Goal: Task Accomplishment & Management: Manage account settings

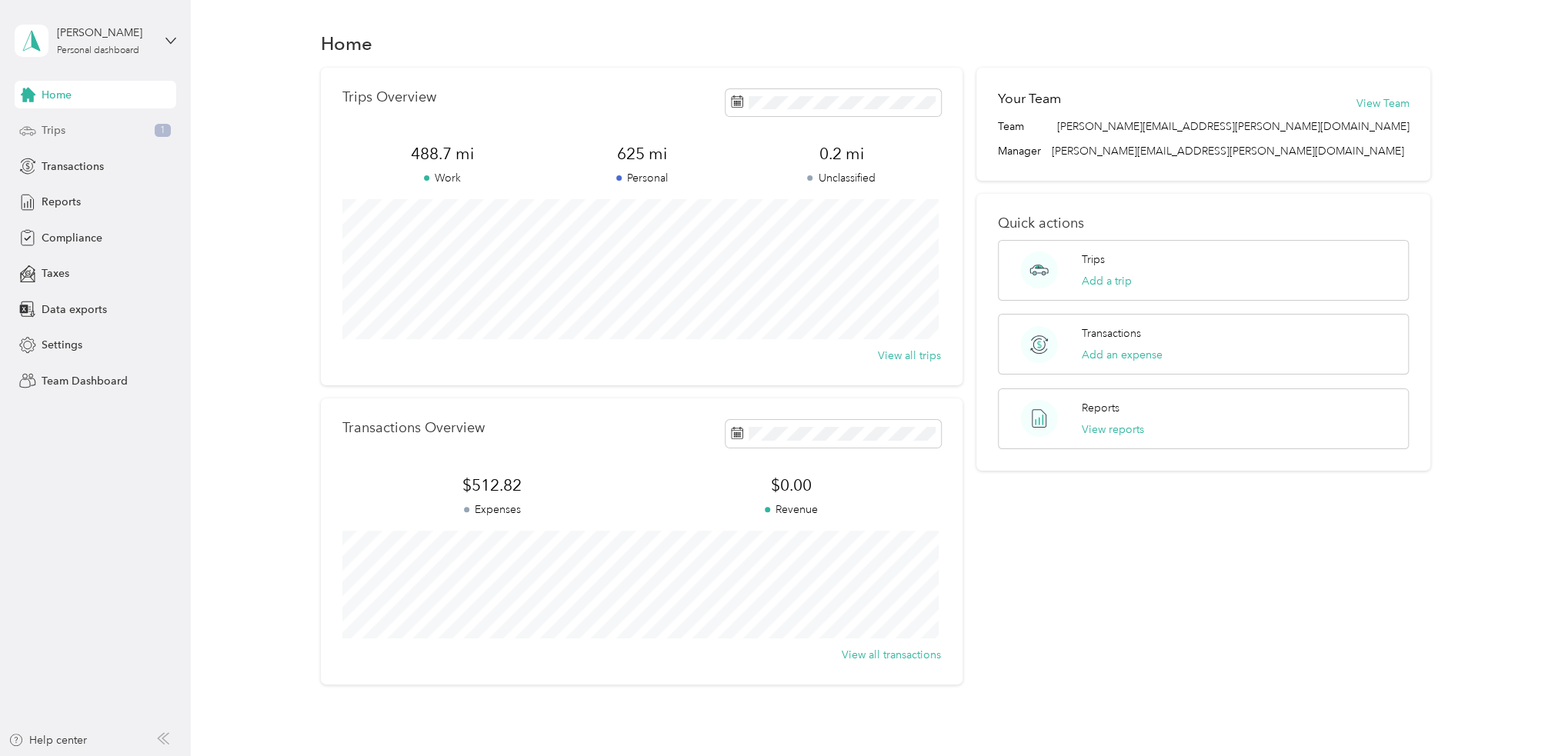
click at [53, 132] on span "Trips" at bounding box center [53, 130] width 24 height 16
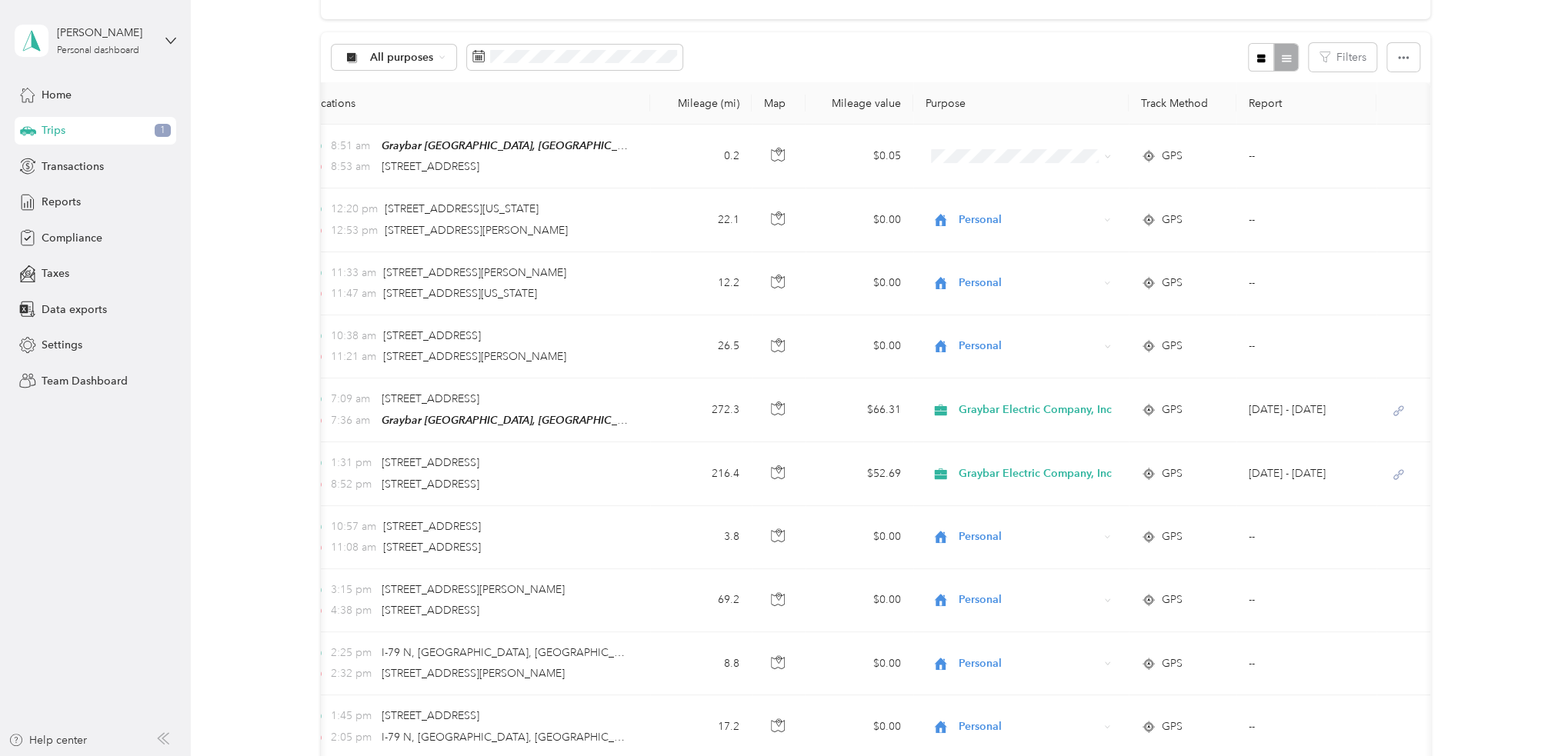
scroll to position [153, 0]
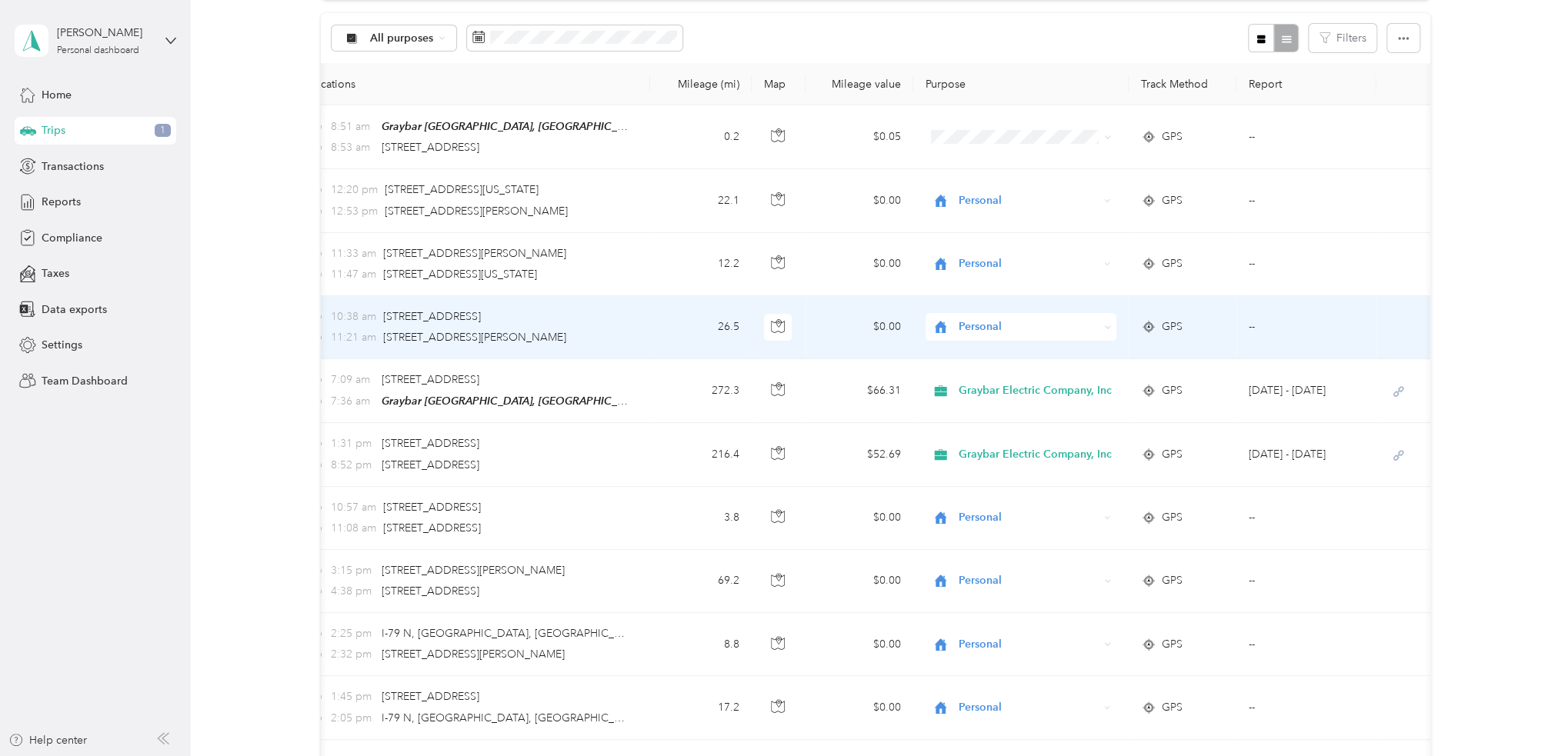
click at [1247, 328] on td "--" at bounding box center [1306, 327] width 140 height 63
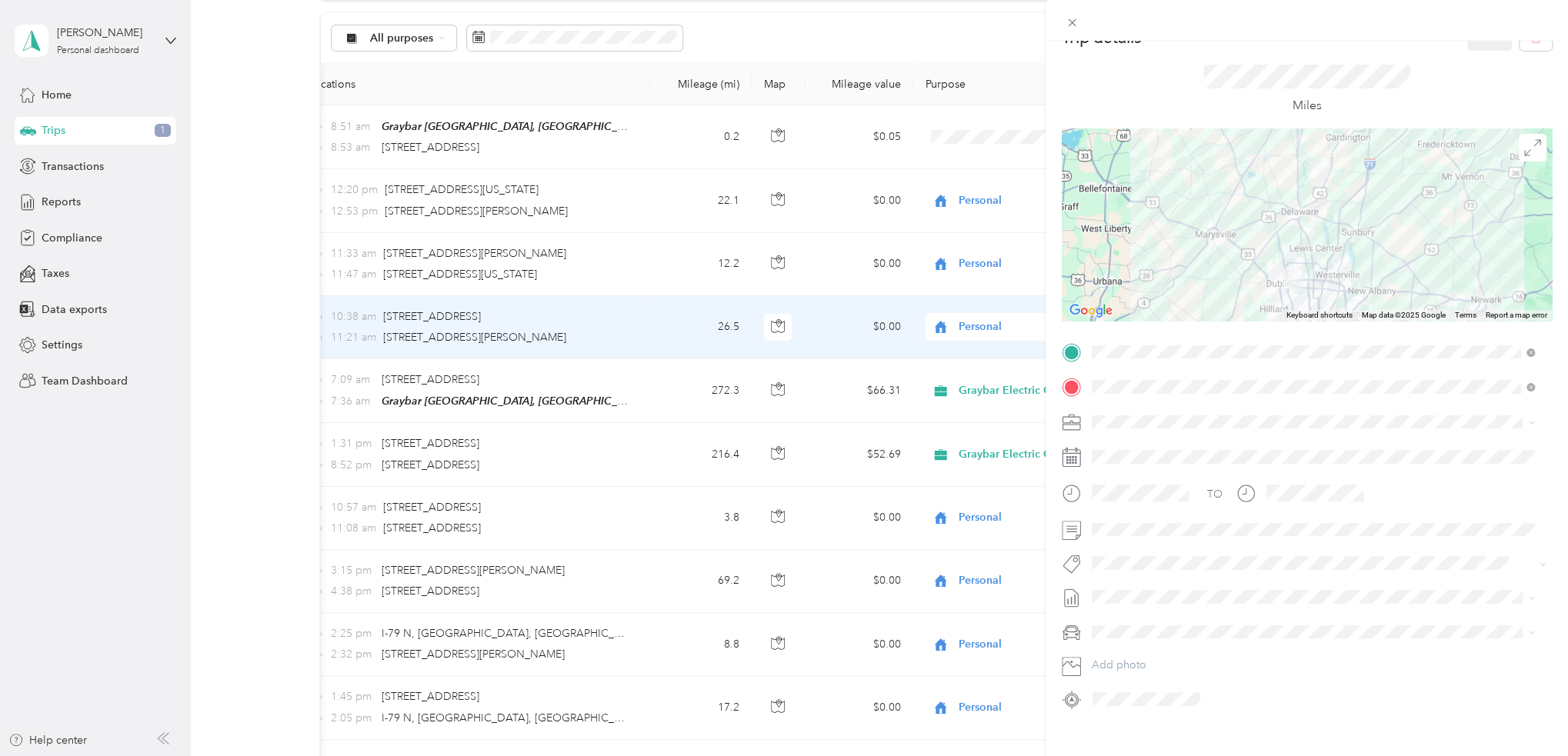
scroll to position [50, 0]
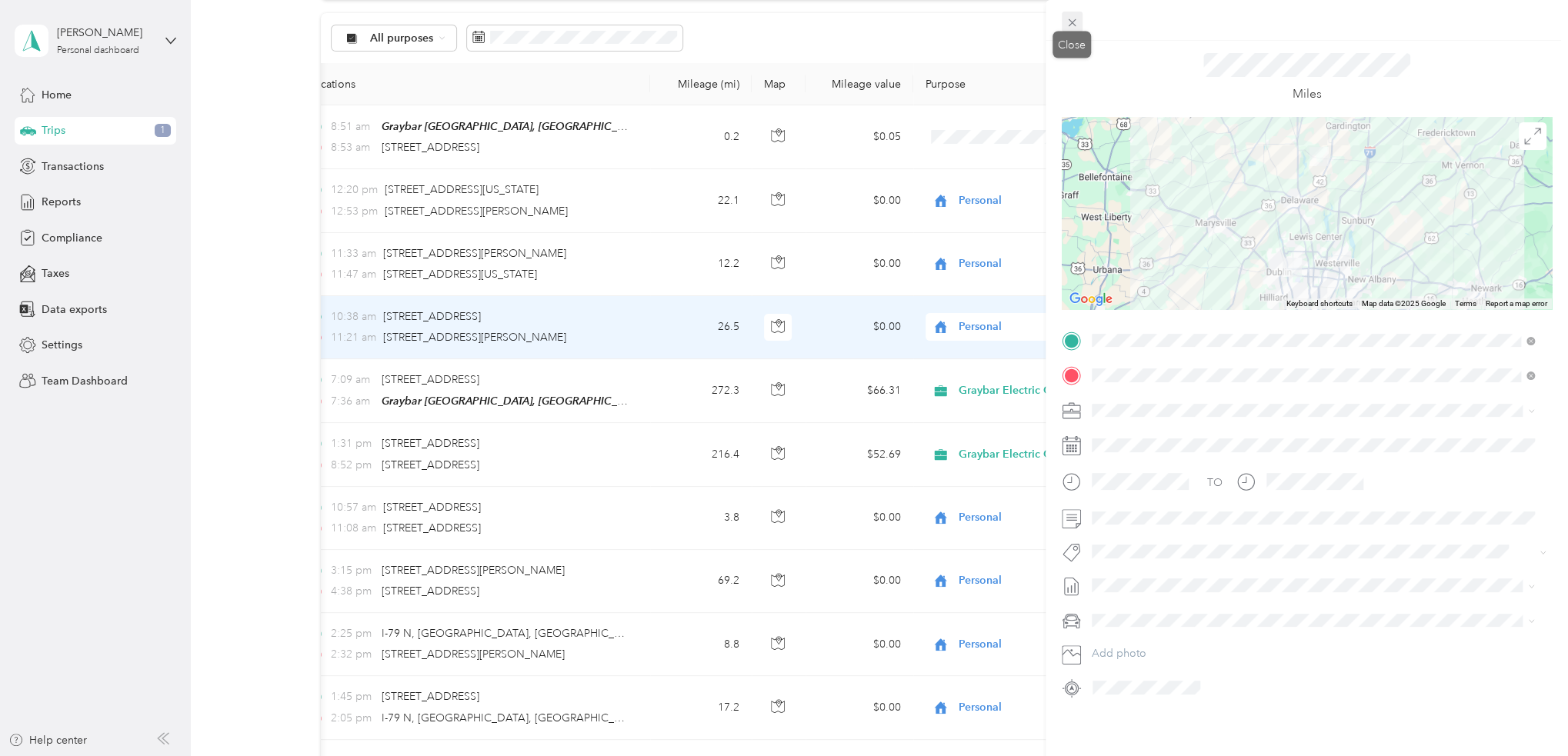
click at [1075, 17] on icon at bounding box center [1072, 22] width 13 height 13
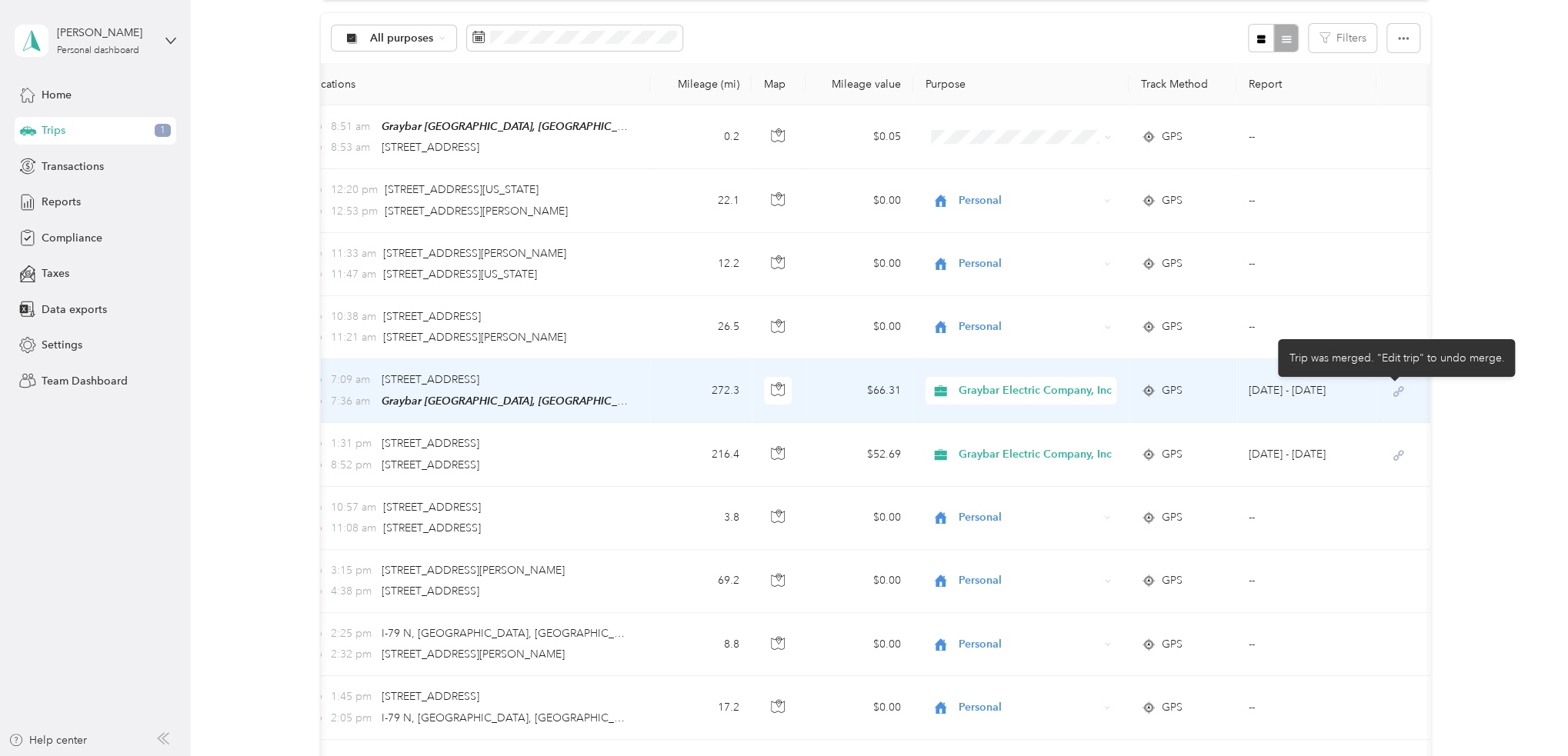
click at [1394, 389] on icon at bounding box center [1398, 392] width 19 height 12
click at [1297, 384] on td "Sep 1 - 30, 2025" at bounding box center [1306, 391] width 140 height 63
click at [1297, 755] on div at bounding box center [780, 756] width 1560 height 0
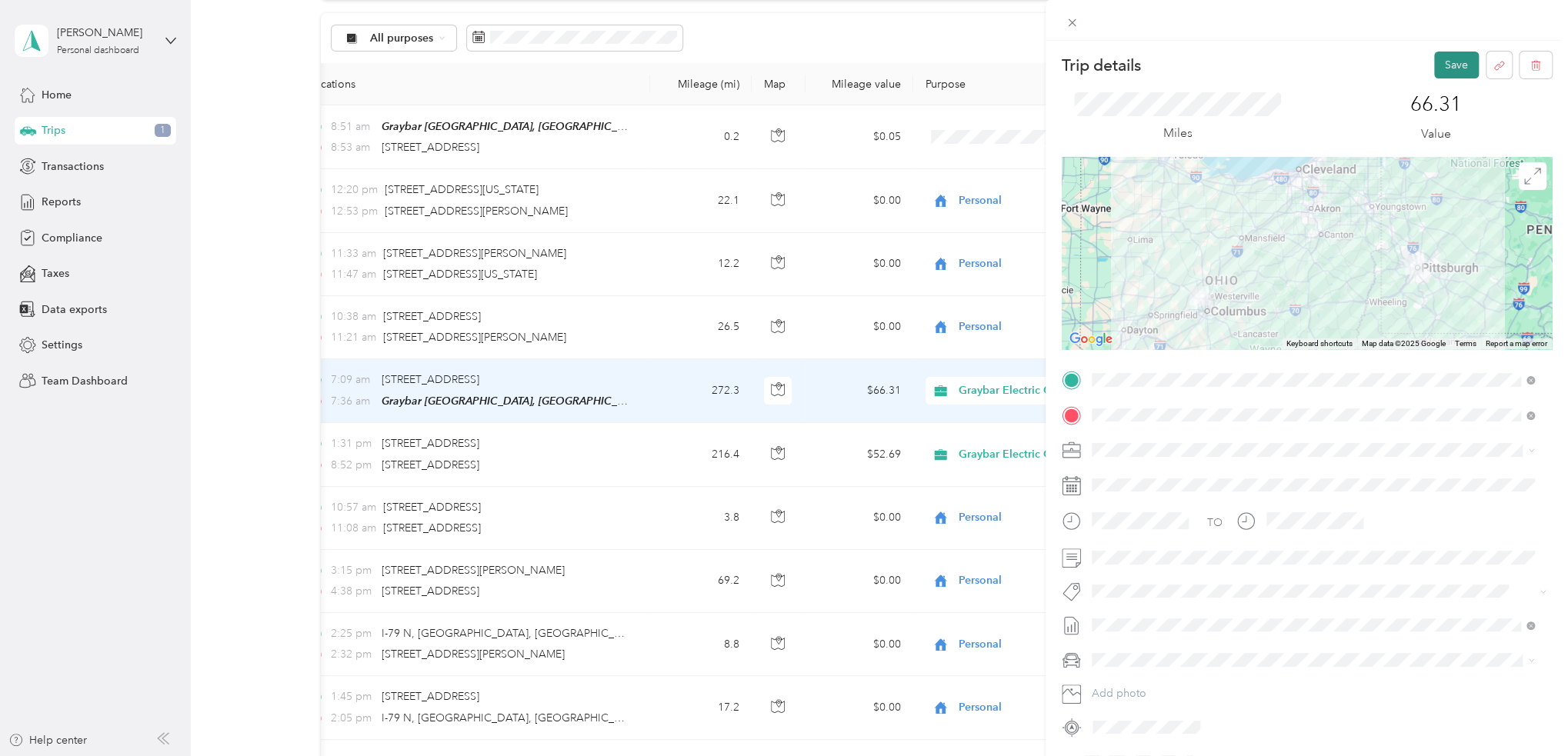
click at [1448, 63] on button "Save" at bounding box center [1457, 64] width 45 height 27
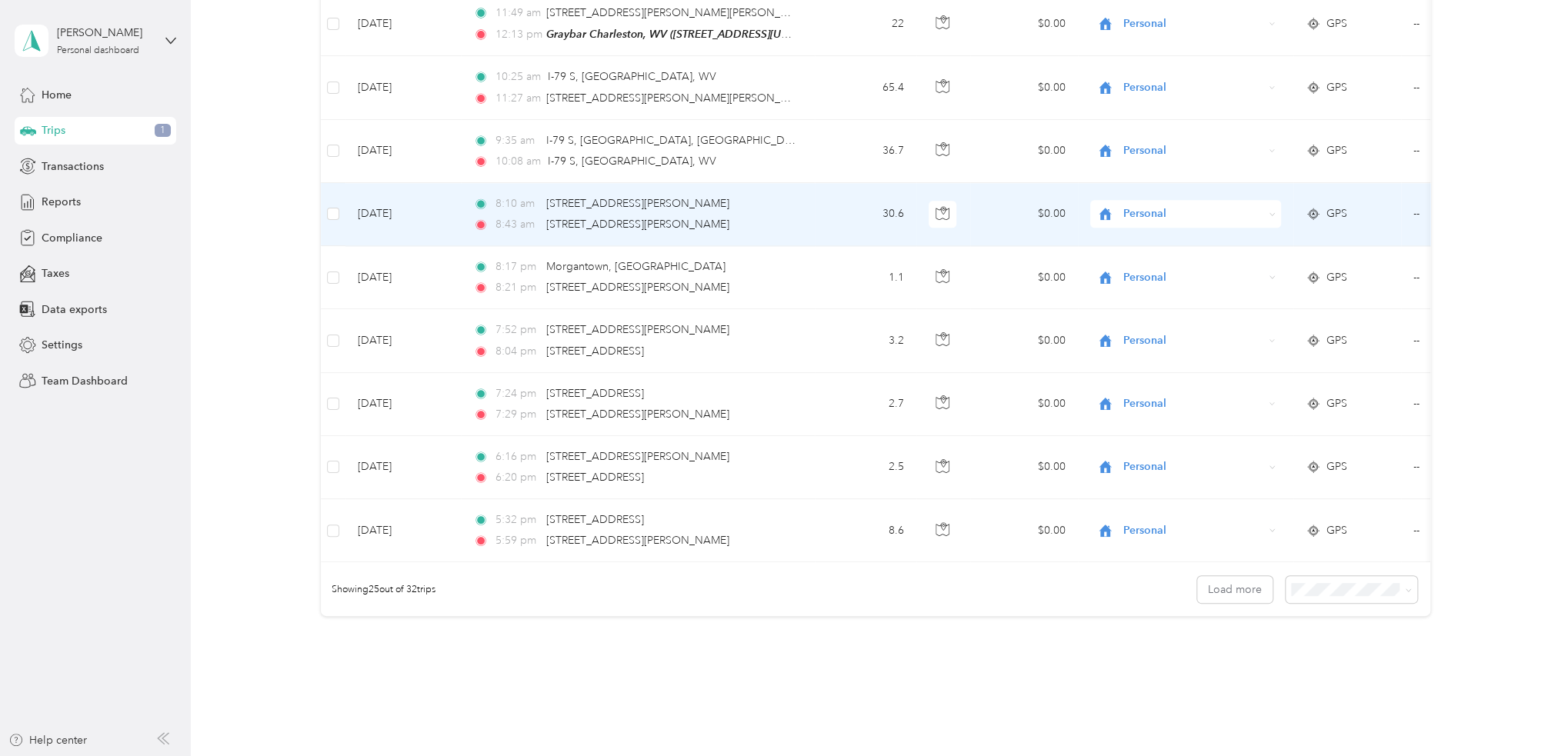
scroll to position [1280, 0]
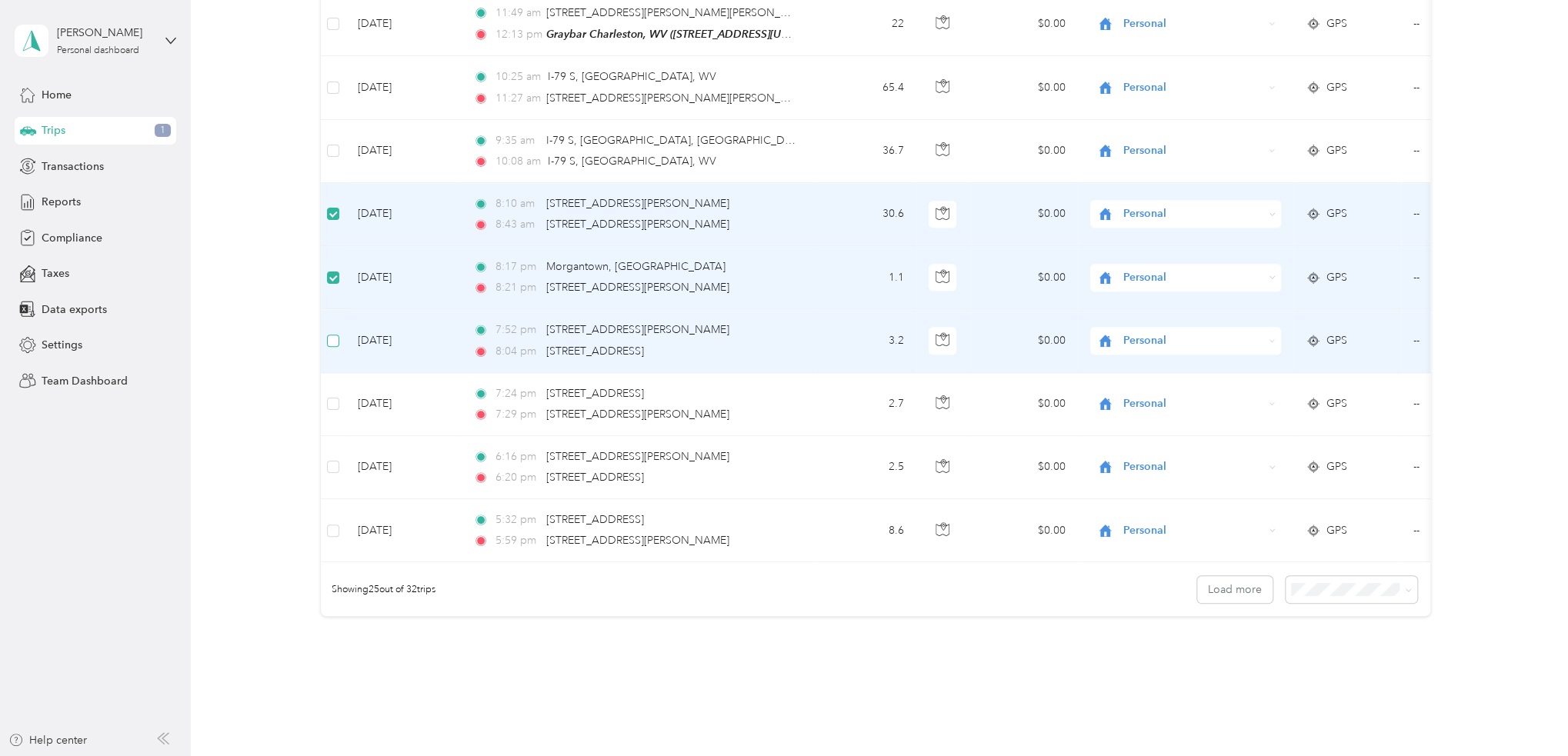
click at [333, 341] on label at bounding box center [333, 341] width 12 height 17
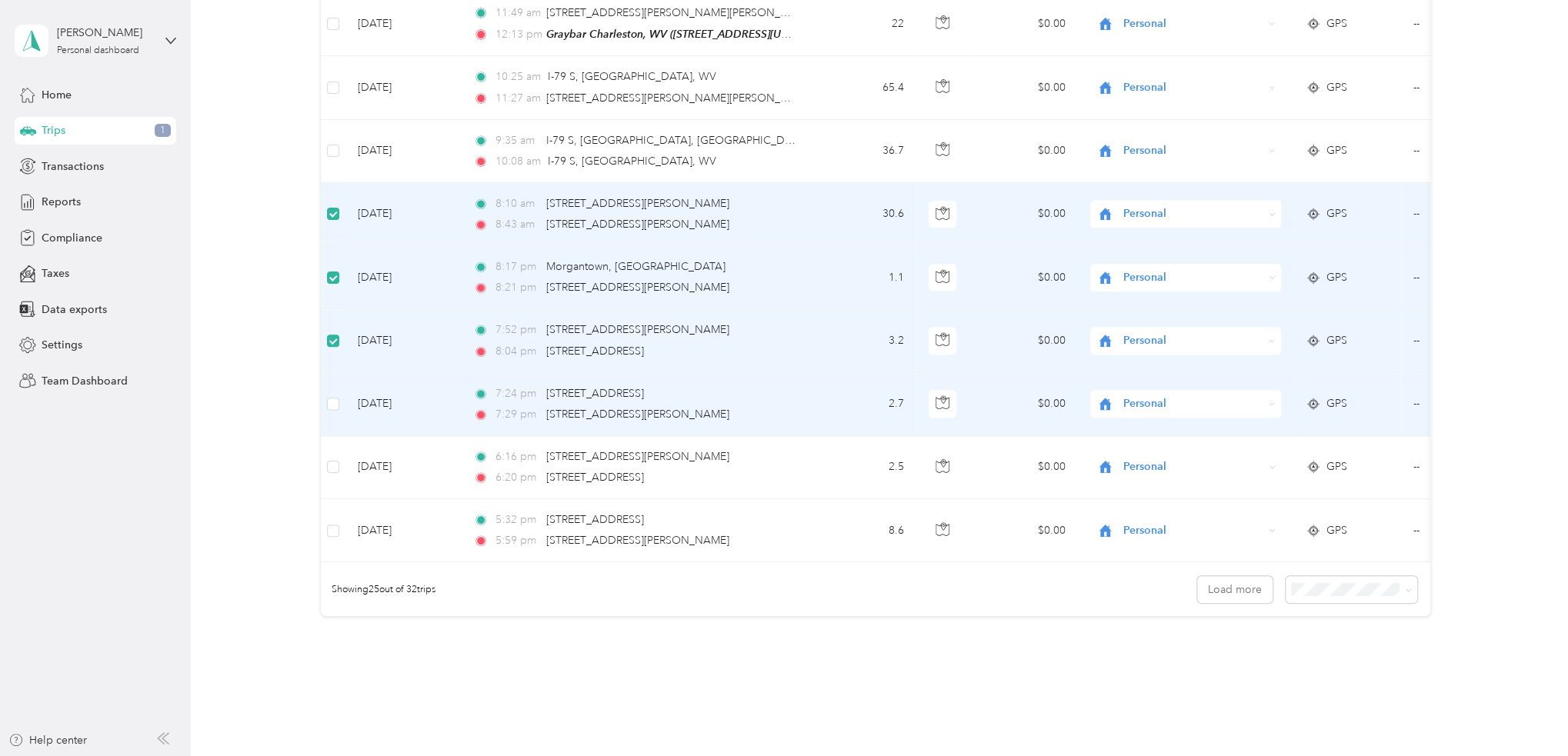
click at [339, 400] on td at bounding box center [333, 405] width 25 height 63
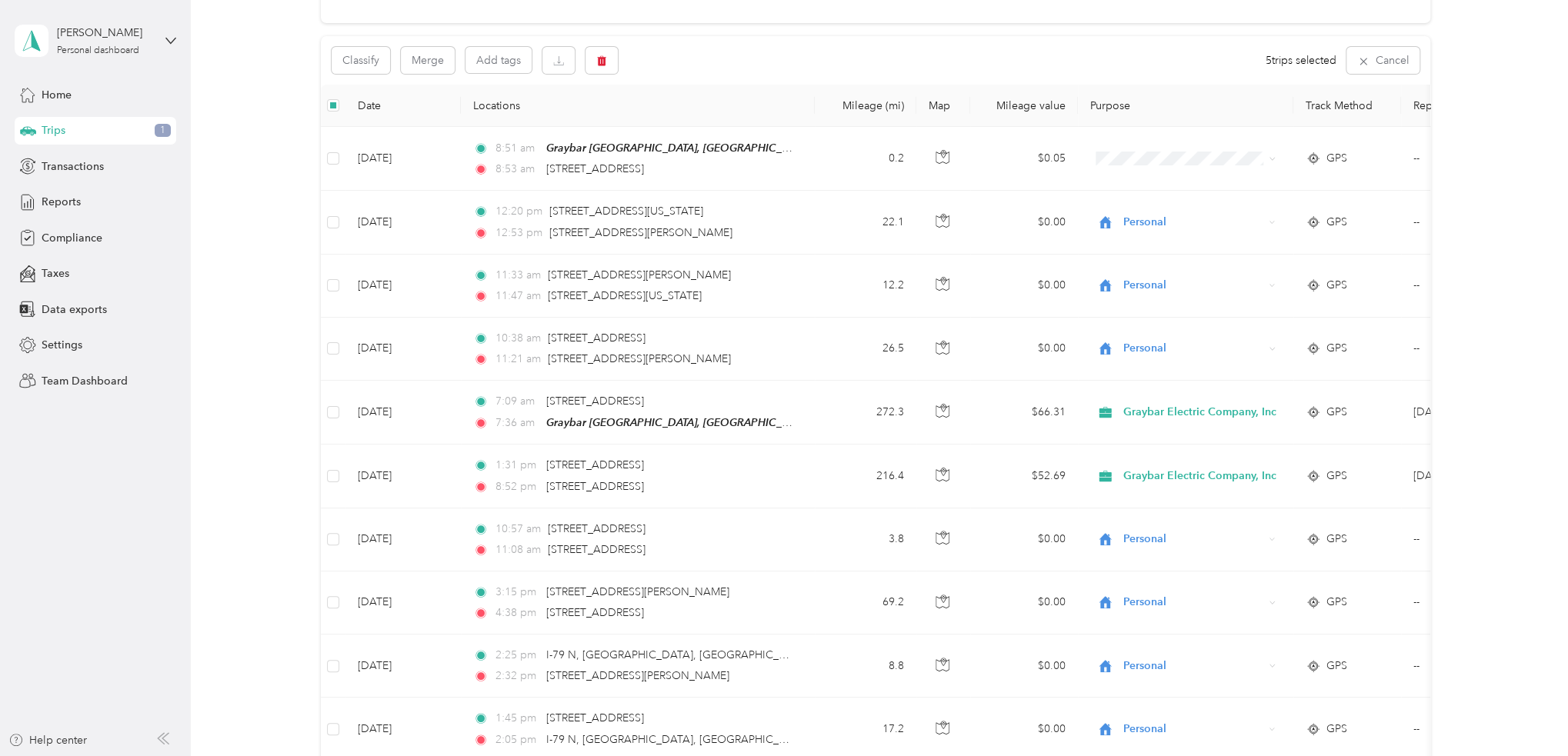
scroll to position [0, 0]
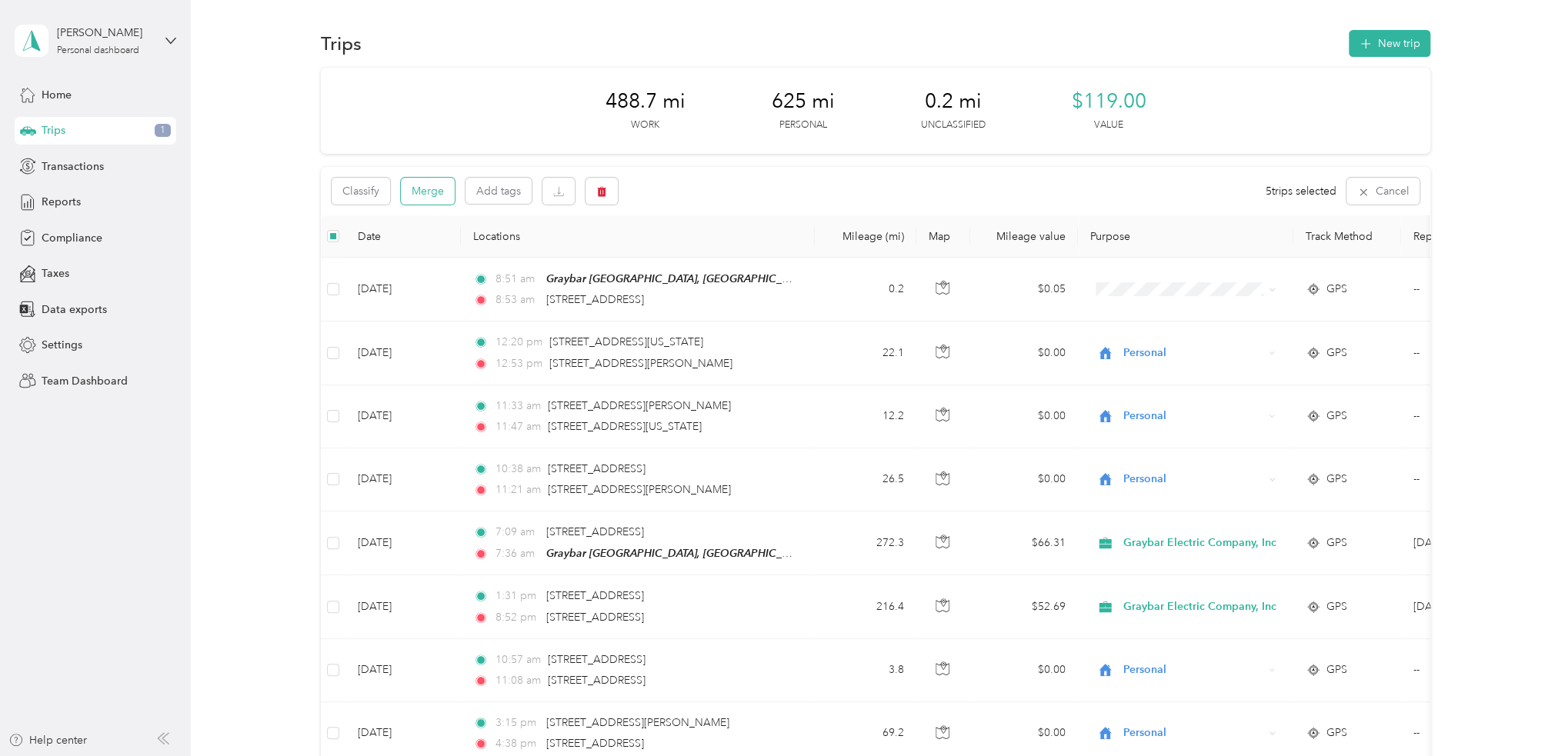
click at [442, 183] on button "Merge" at bounding box center [427, 190] width 54 height 27
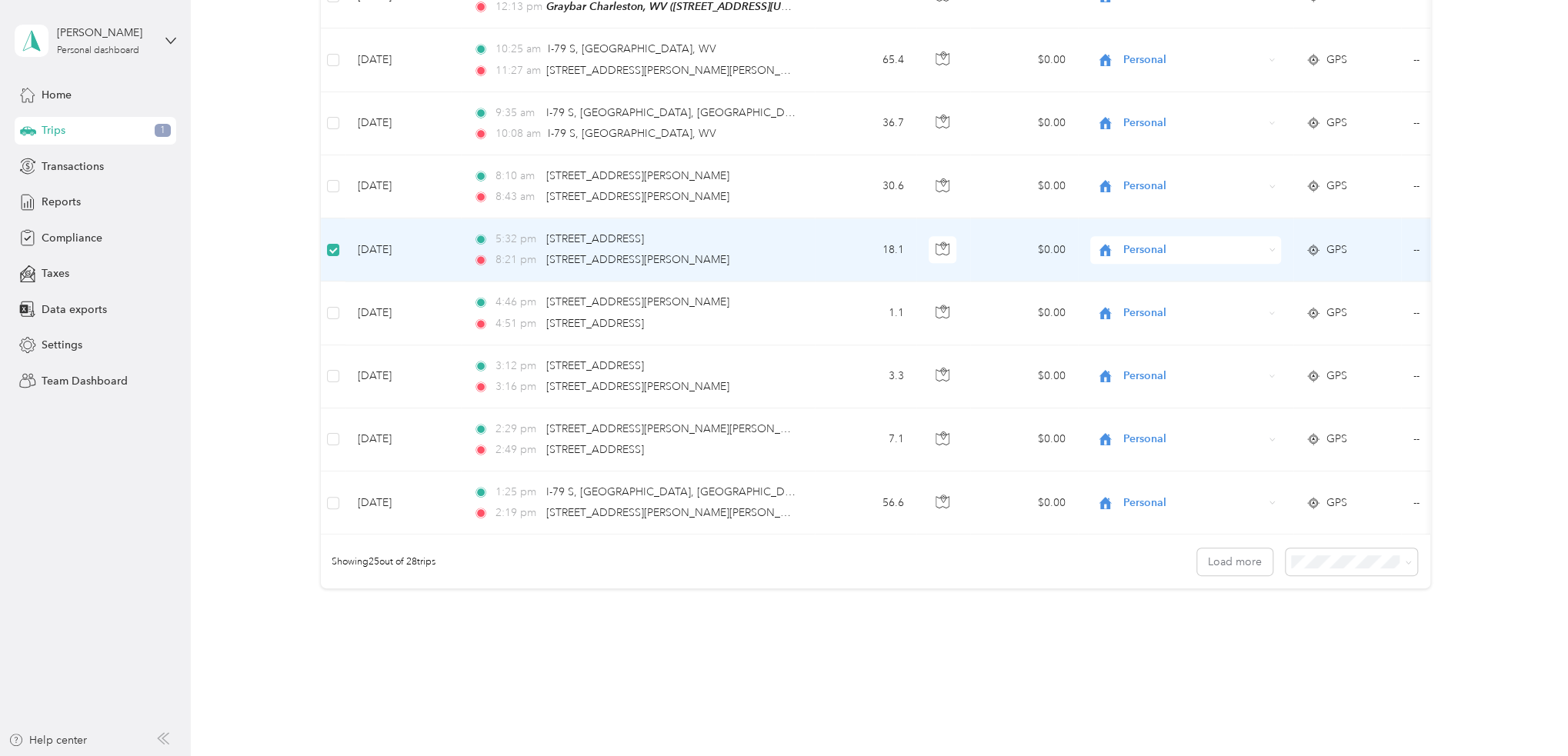
scroll to position [1306, 0]
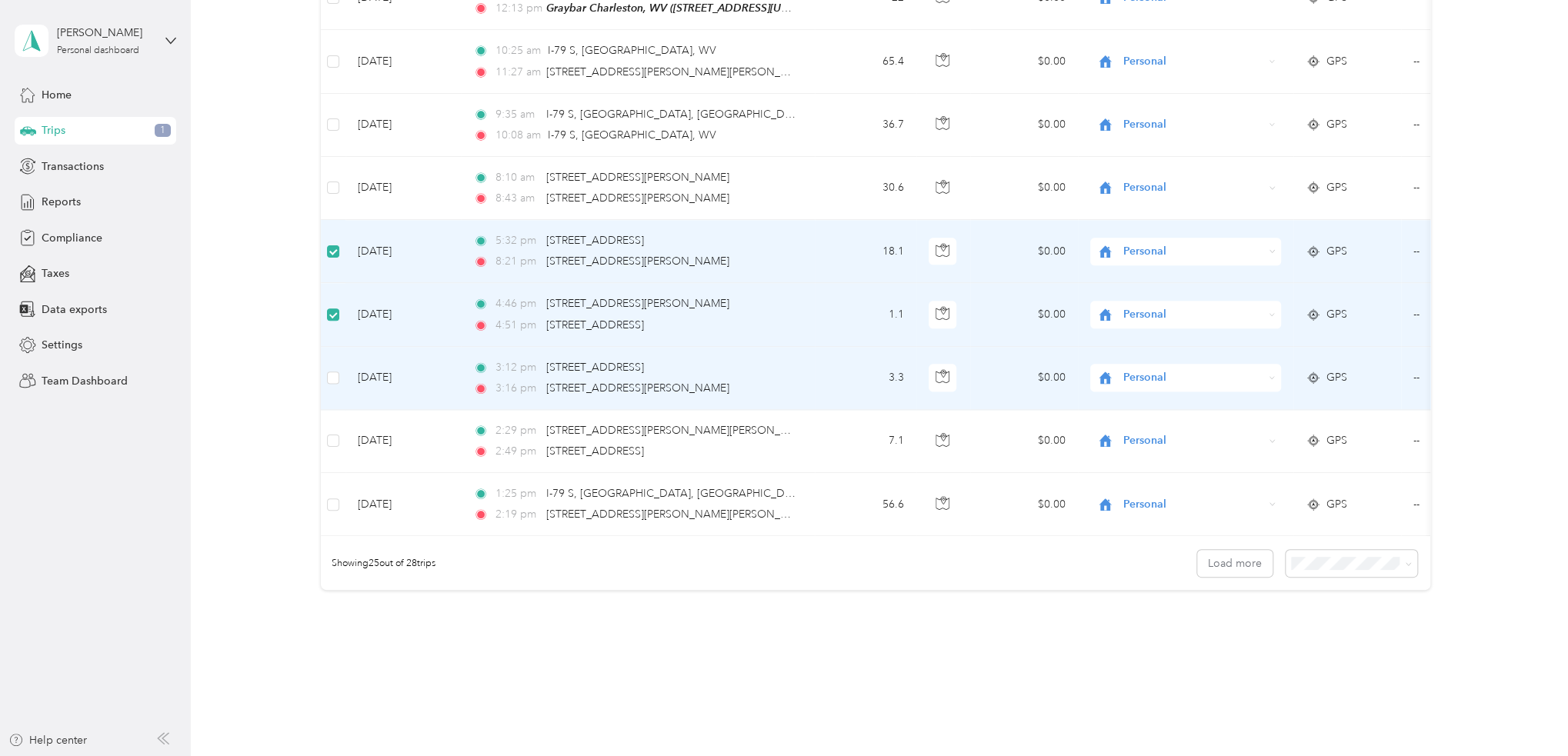
click at [326, 388] on td at bounding box center [333, 379] width 25 height 63
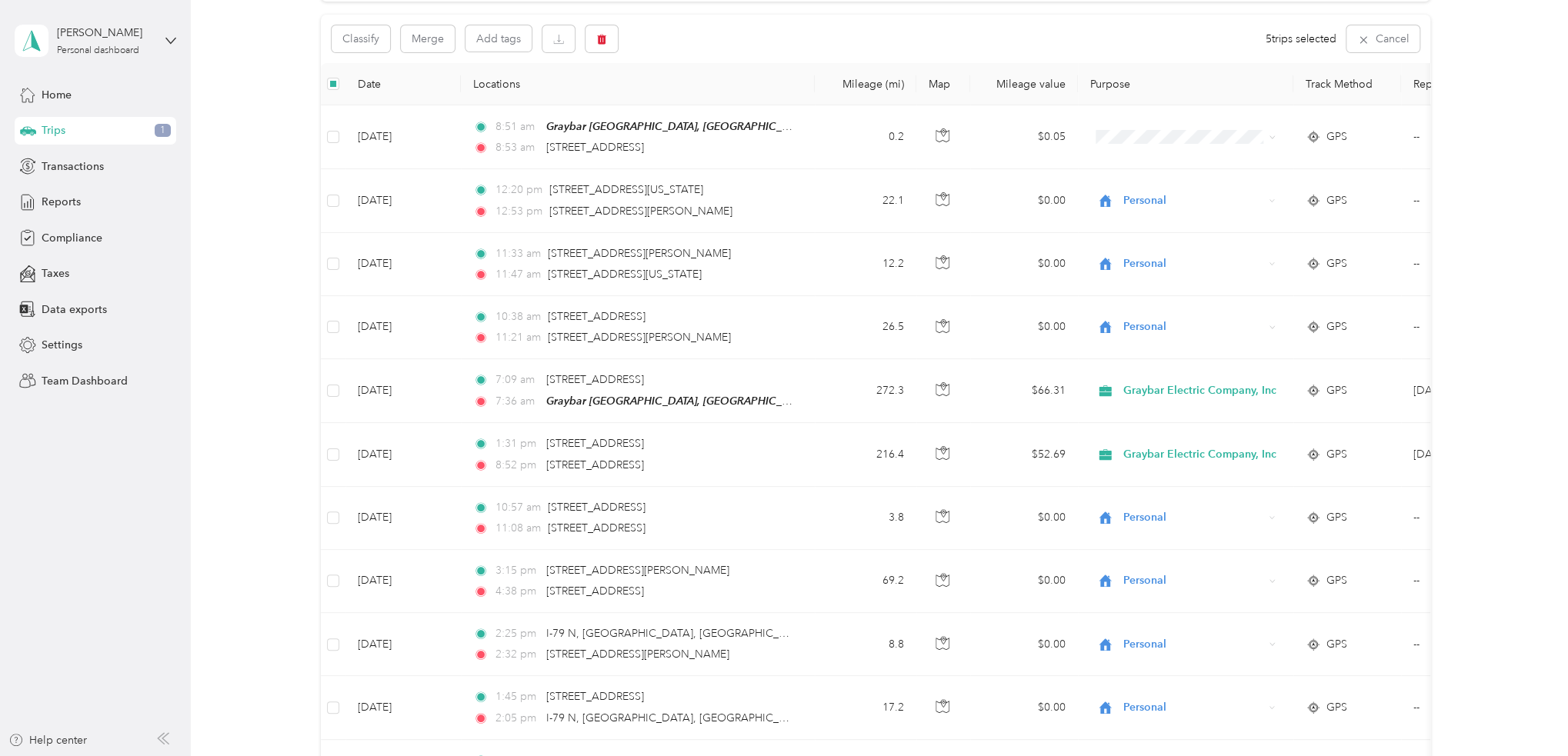
scroll to position [0, 0]
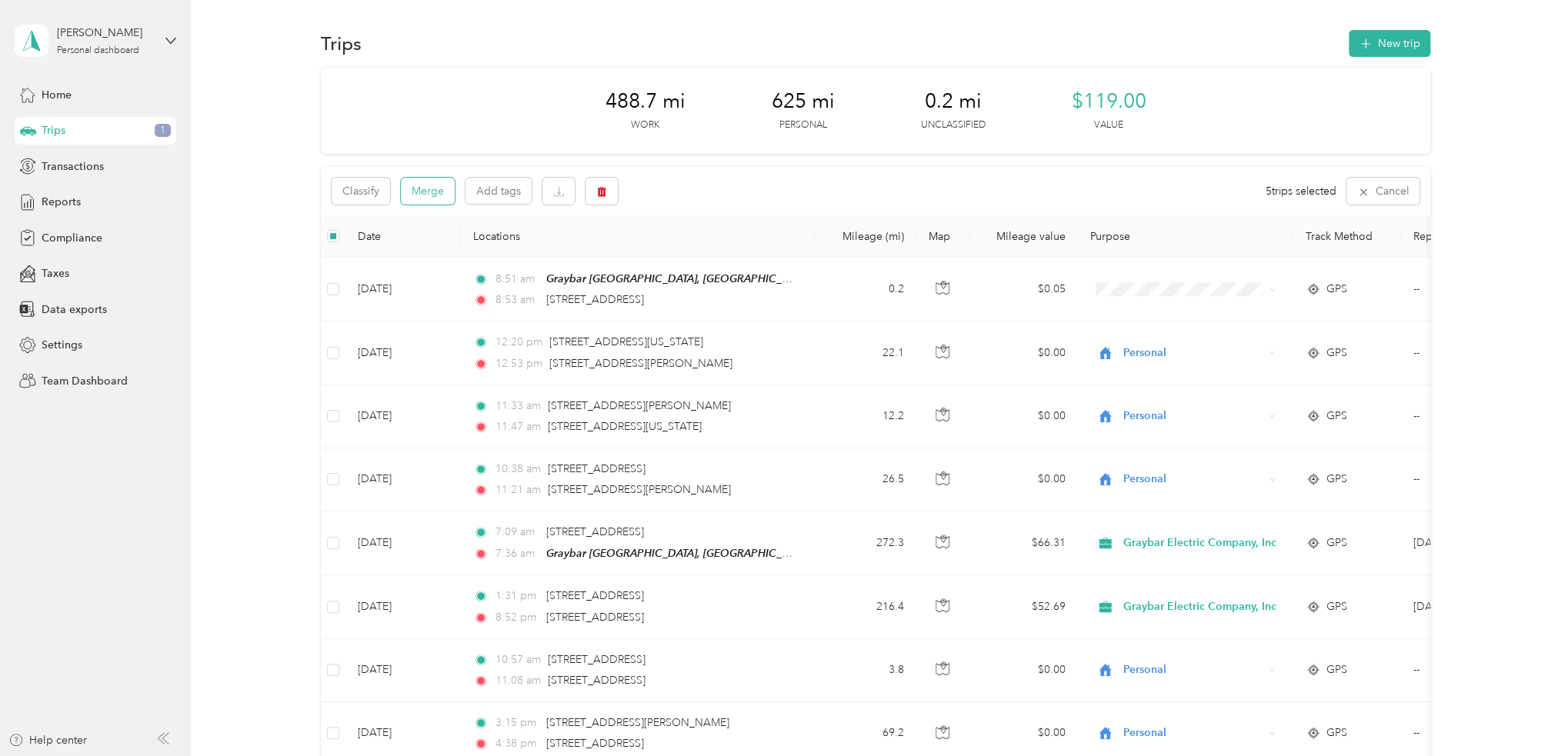
click at [443, 193] on button "Merge" at bounding box center [427, 190] width 54 height 27
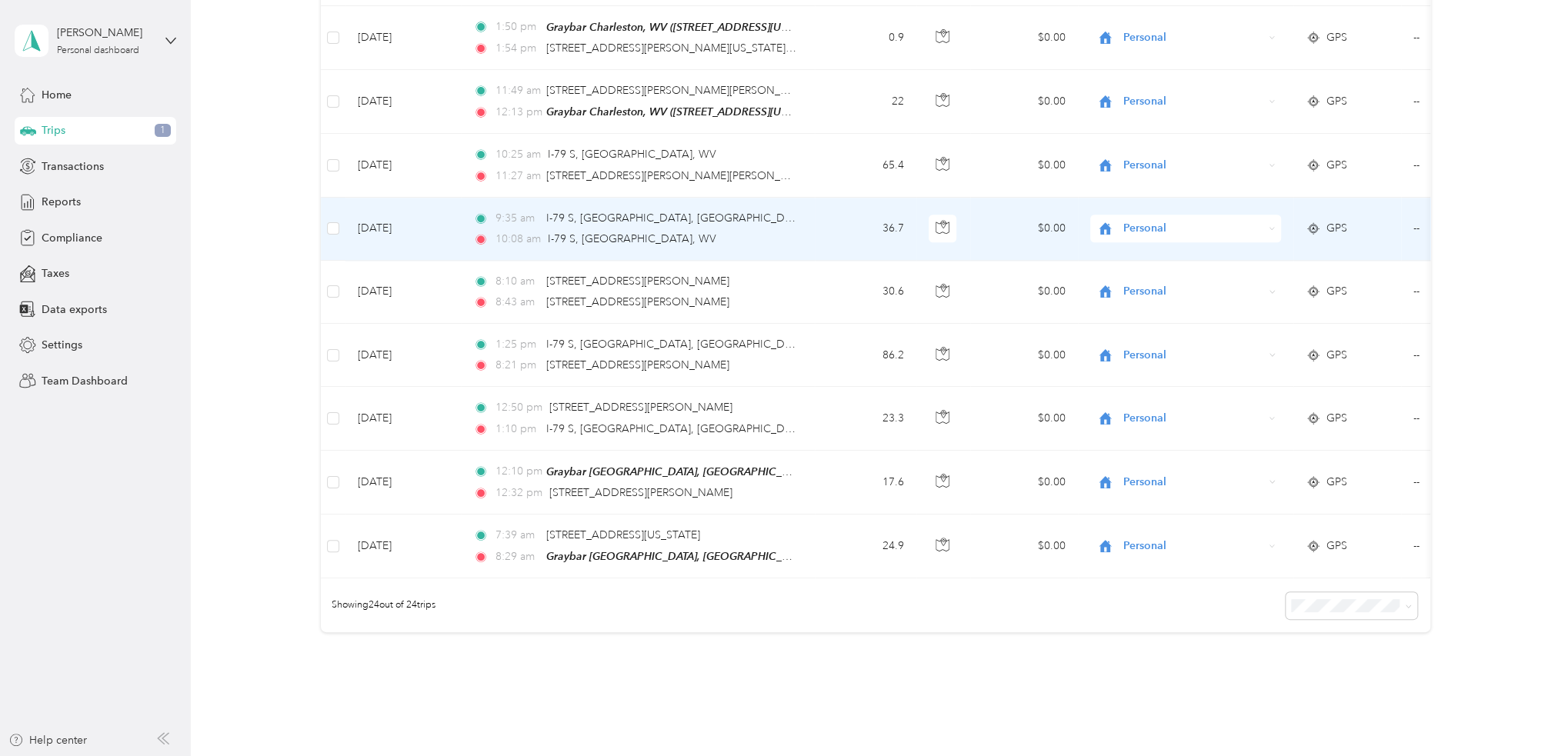
scroll to position [1231, 0]
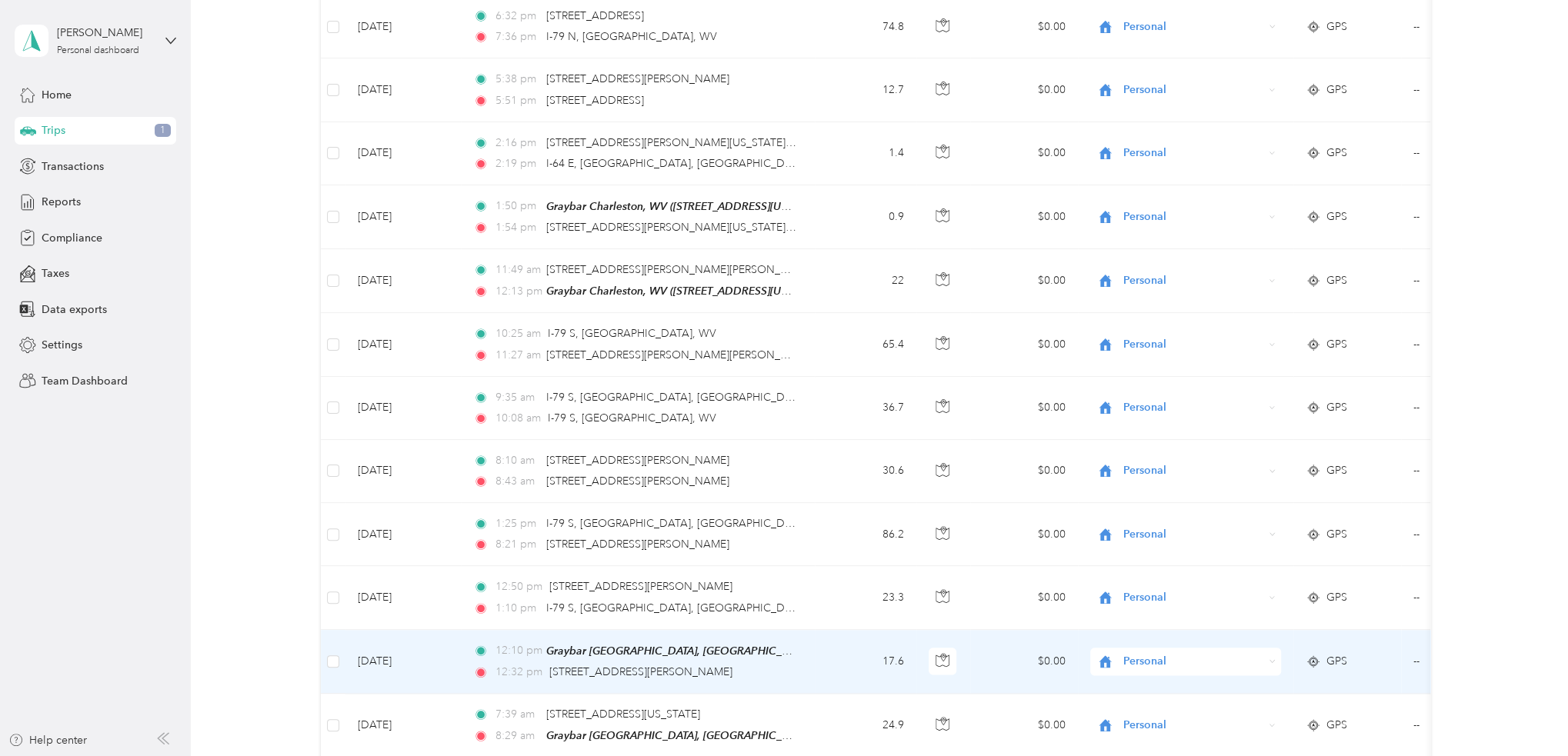
scroll to position [999, 0]
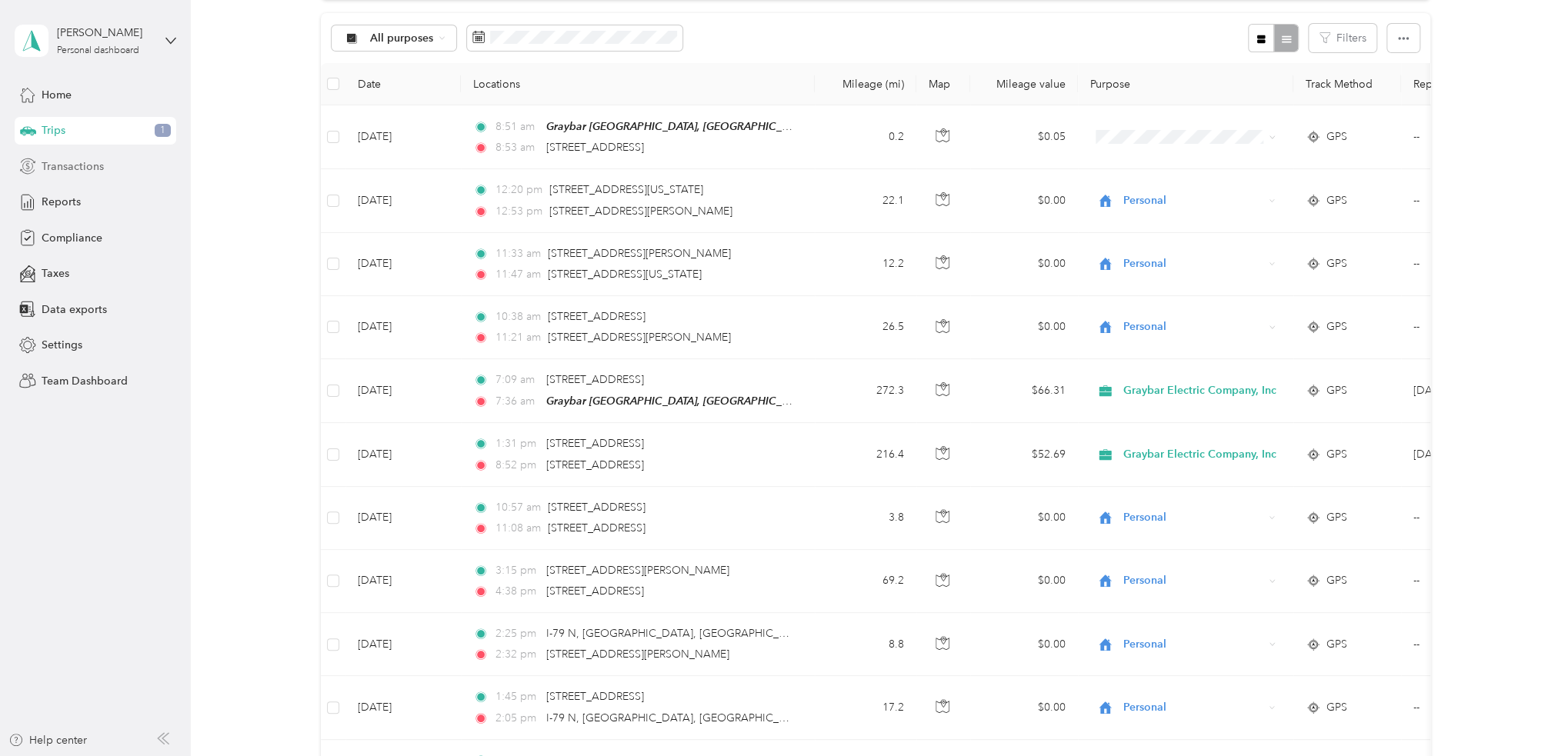
click at [64, 162] on span "Transactions" at bounding box center [72, 166] width 63 height 16
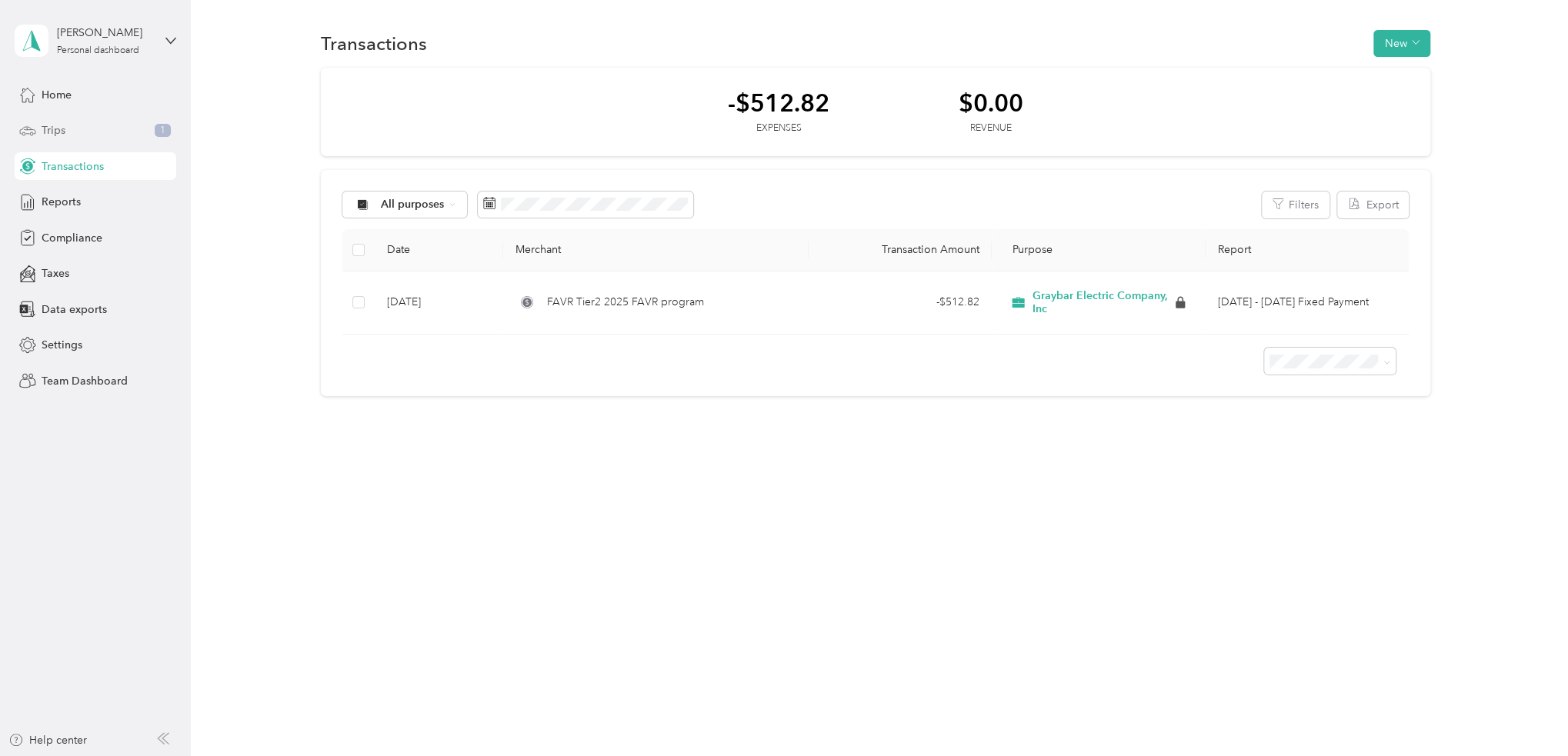
click at [52, 129] on span "Trips" at bounding box center [53, 130] width 24 height 16
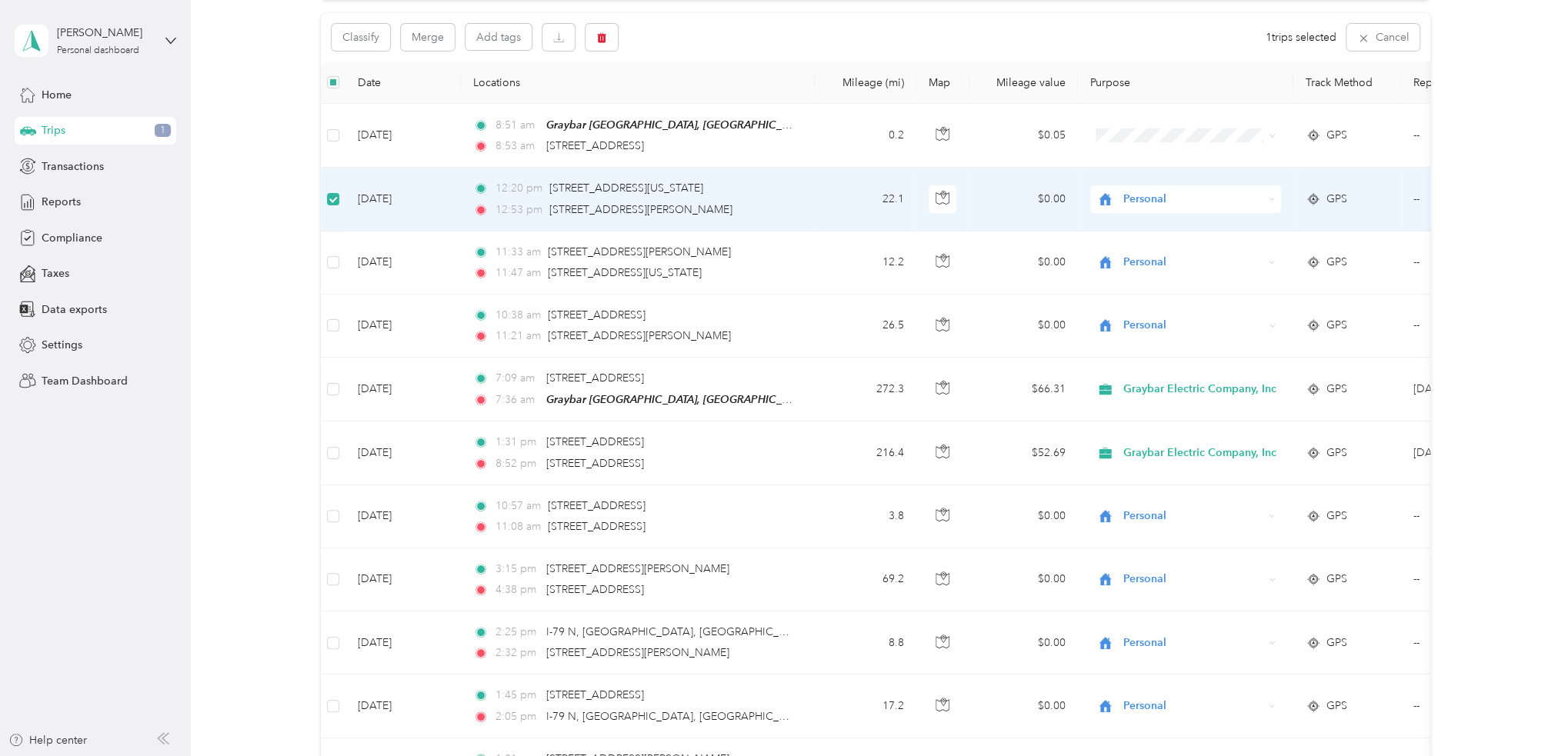
scroll to position [153, 0]
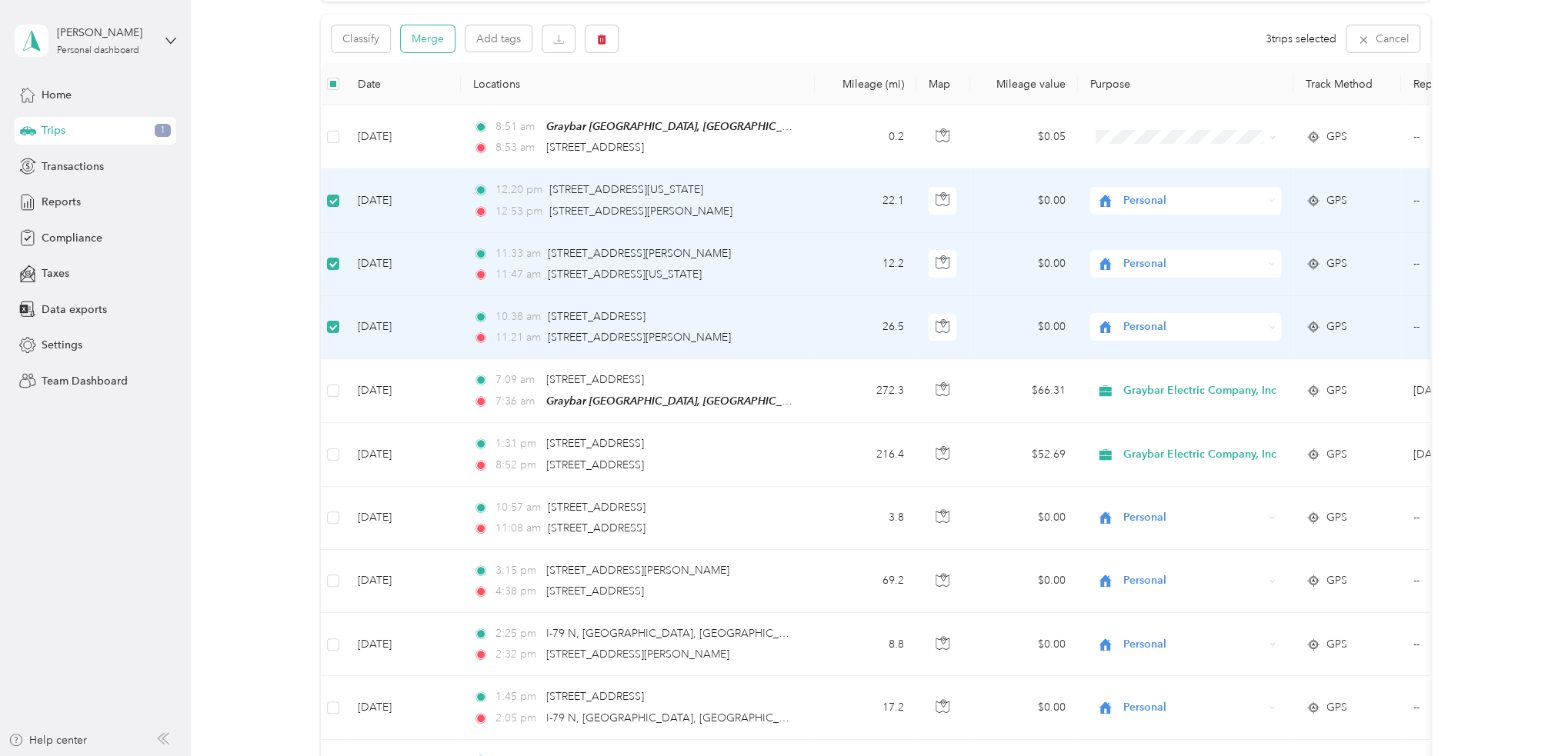
click at [437, 35] on button "Merge" at bounding box center [427, 39] width 54 height 27
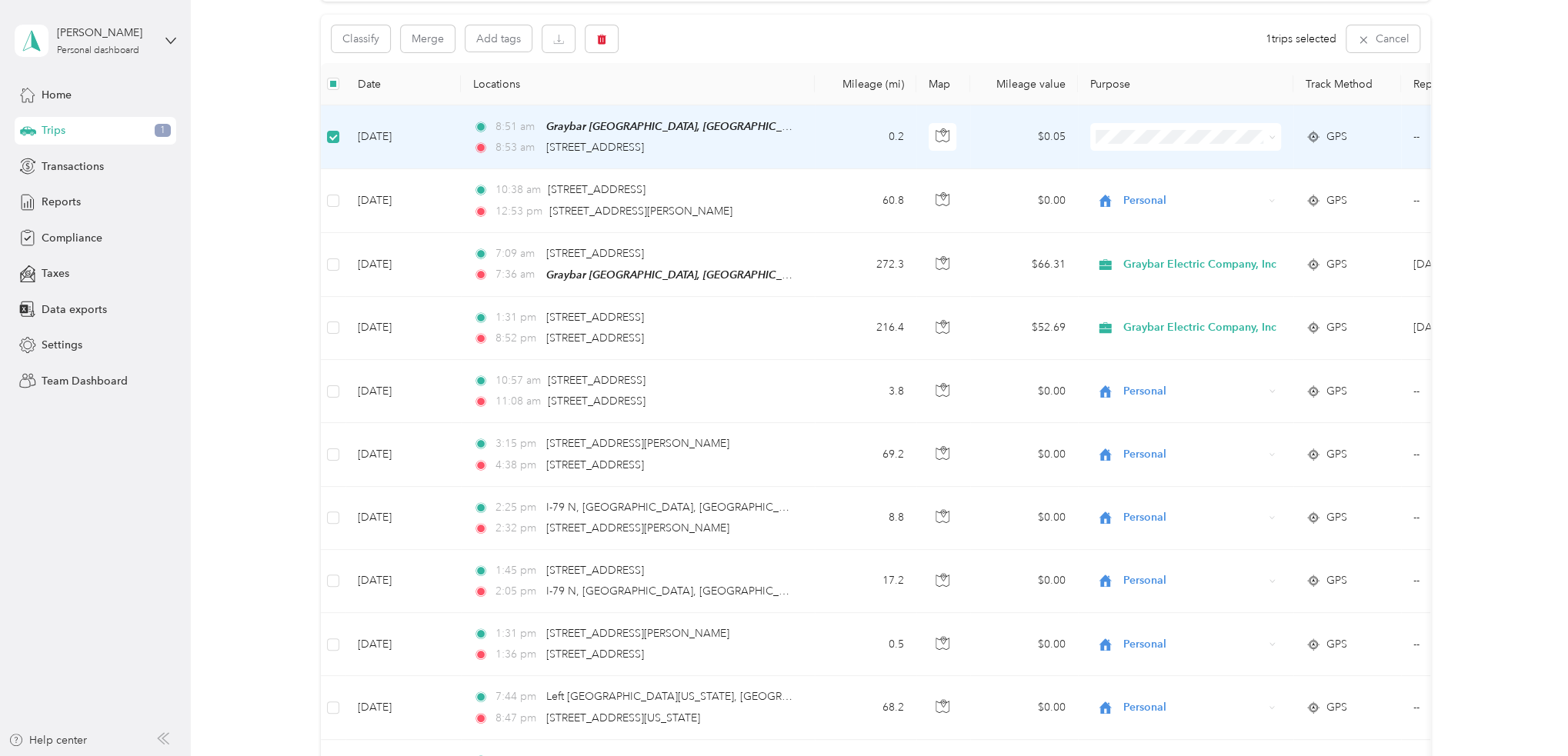
click at [1271, 135] on icon at bounding box center [1272, 137] width 7 height 7
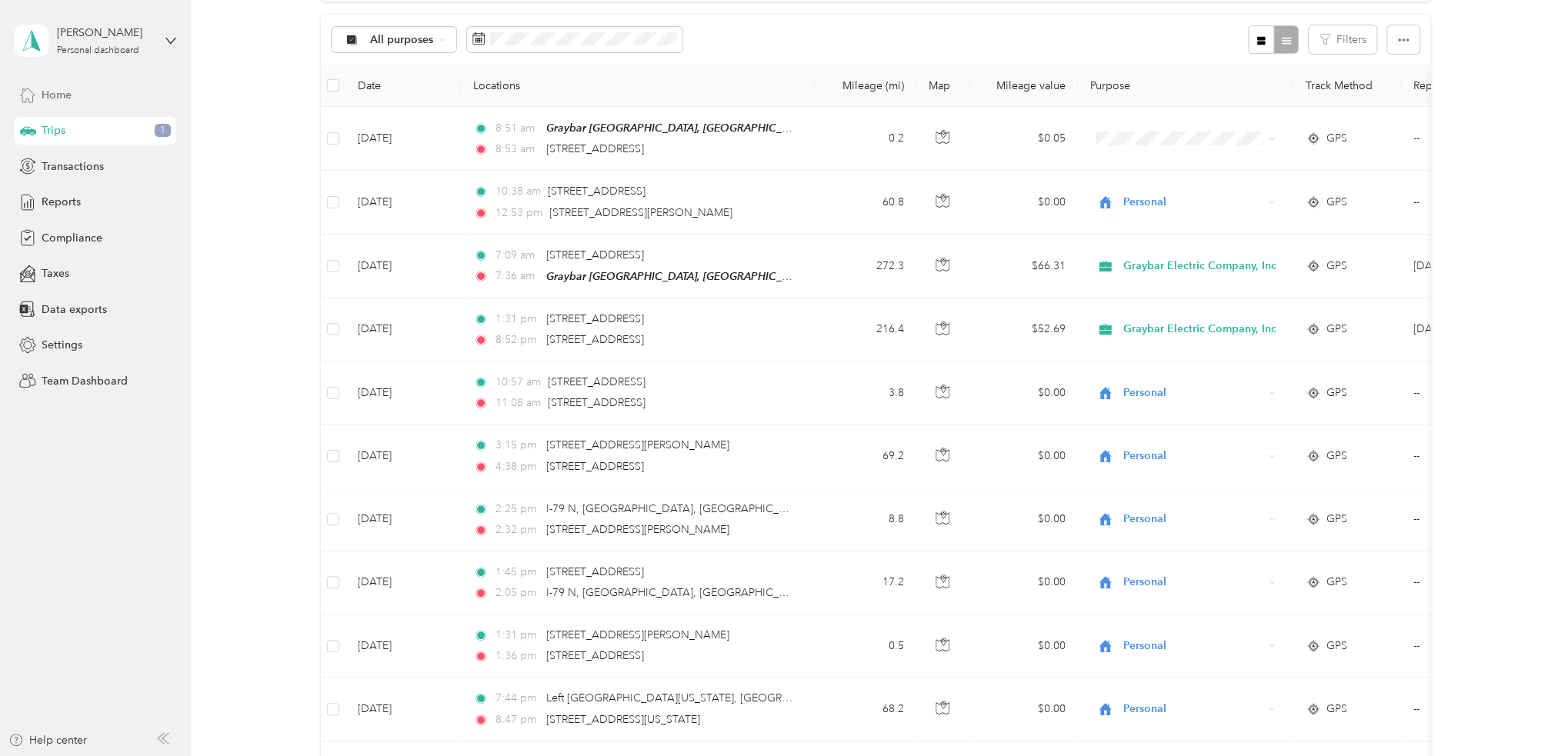
click at [58, 95] on span "Home" at bounding box center [56, 94] width 30 height 16
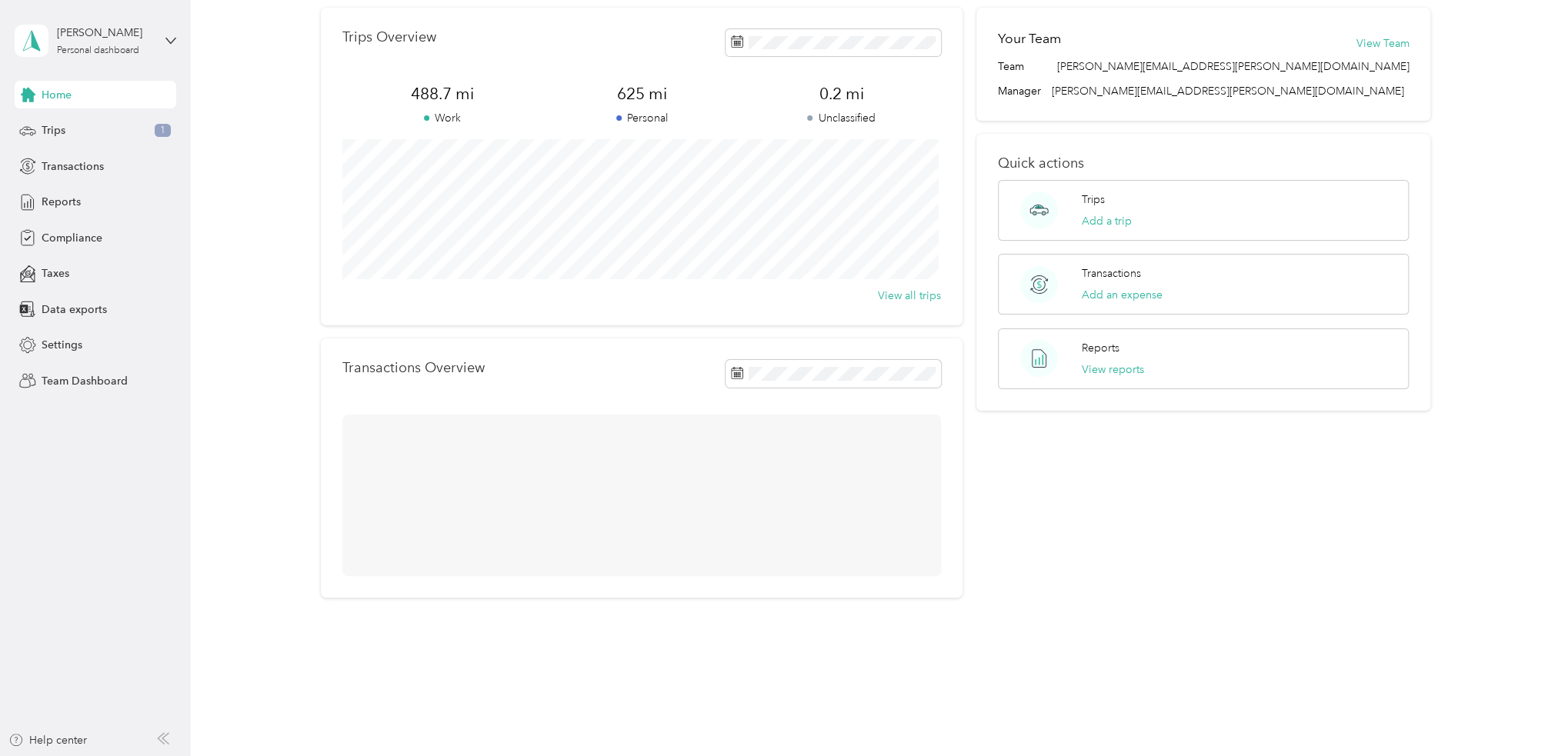
scroll to position [87, 0]
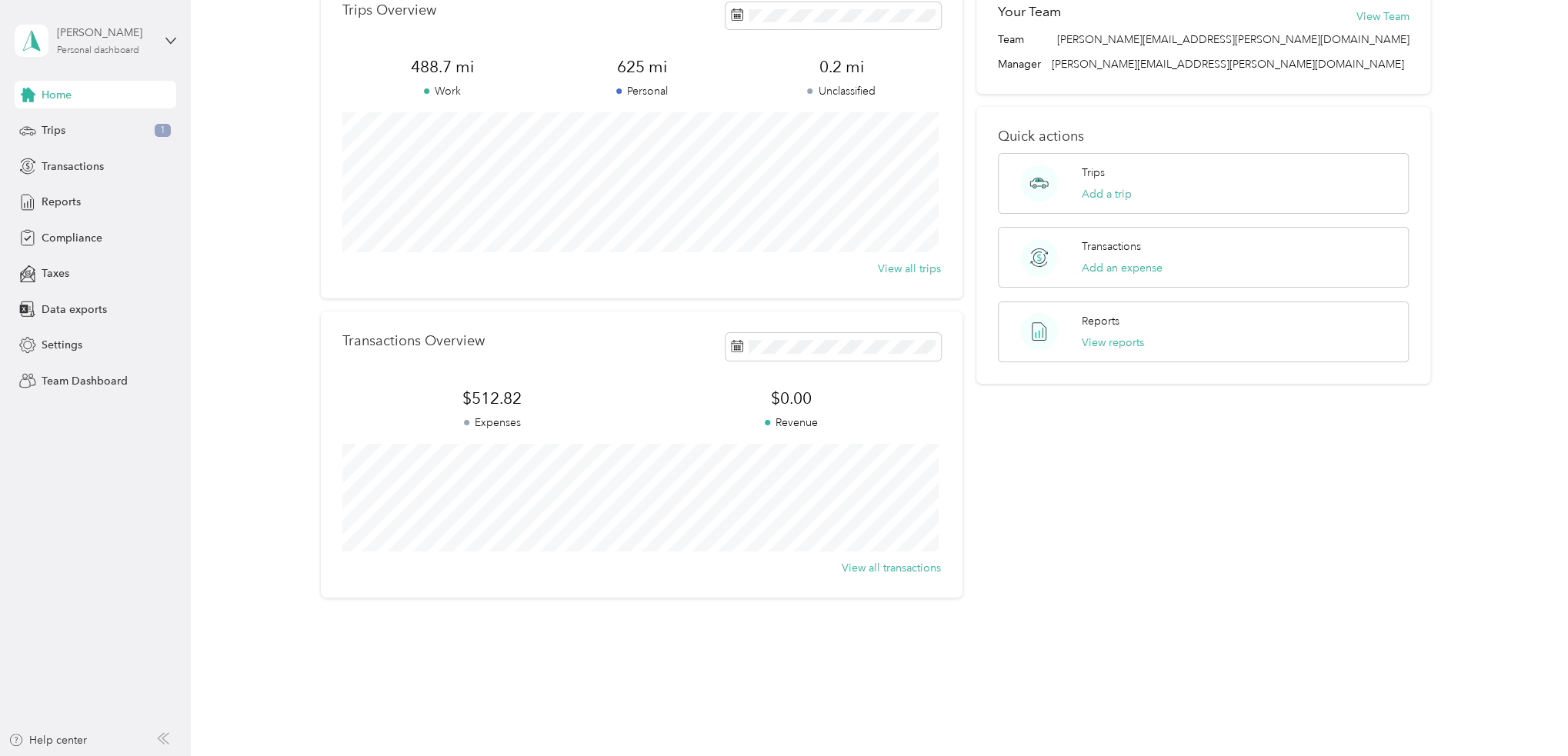
click at [117, 49] on div "Personal dashboard" at bounding box center [98, 51] width 82 height 9
click at [83, 128] on div "Team dashboard" at bounding box center [263, 120] width 476 height 27
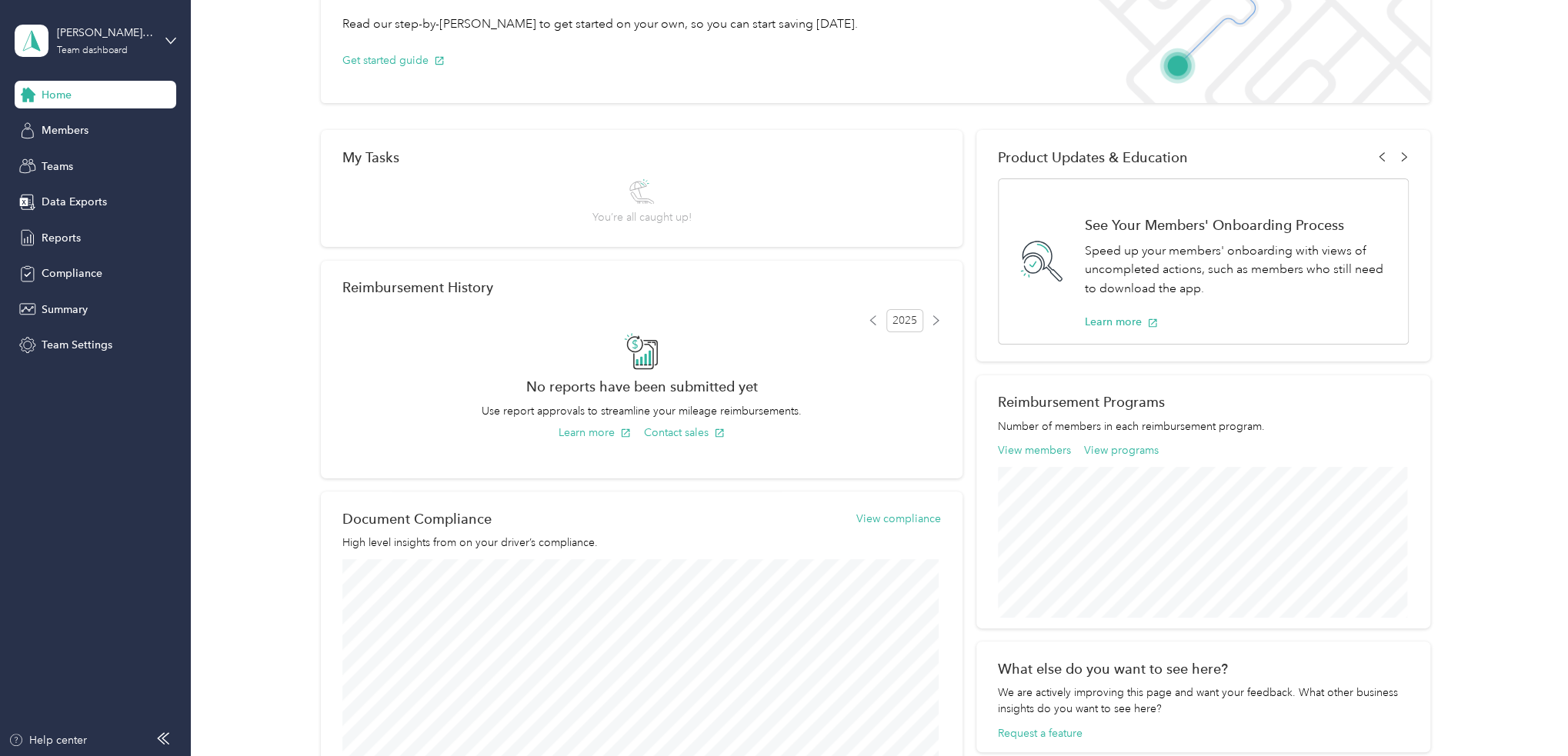
scroll to position [77, 0]
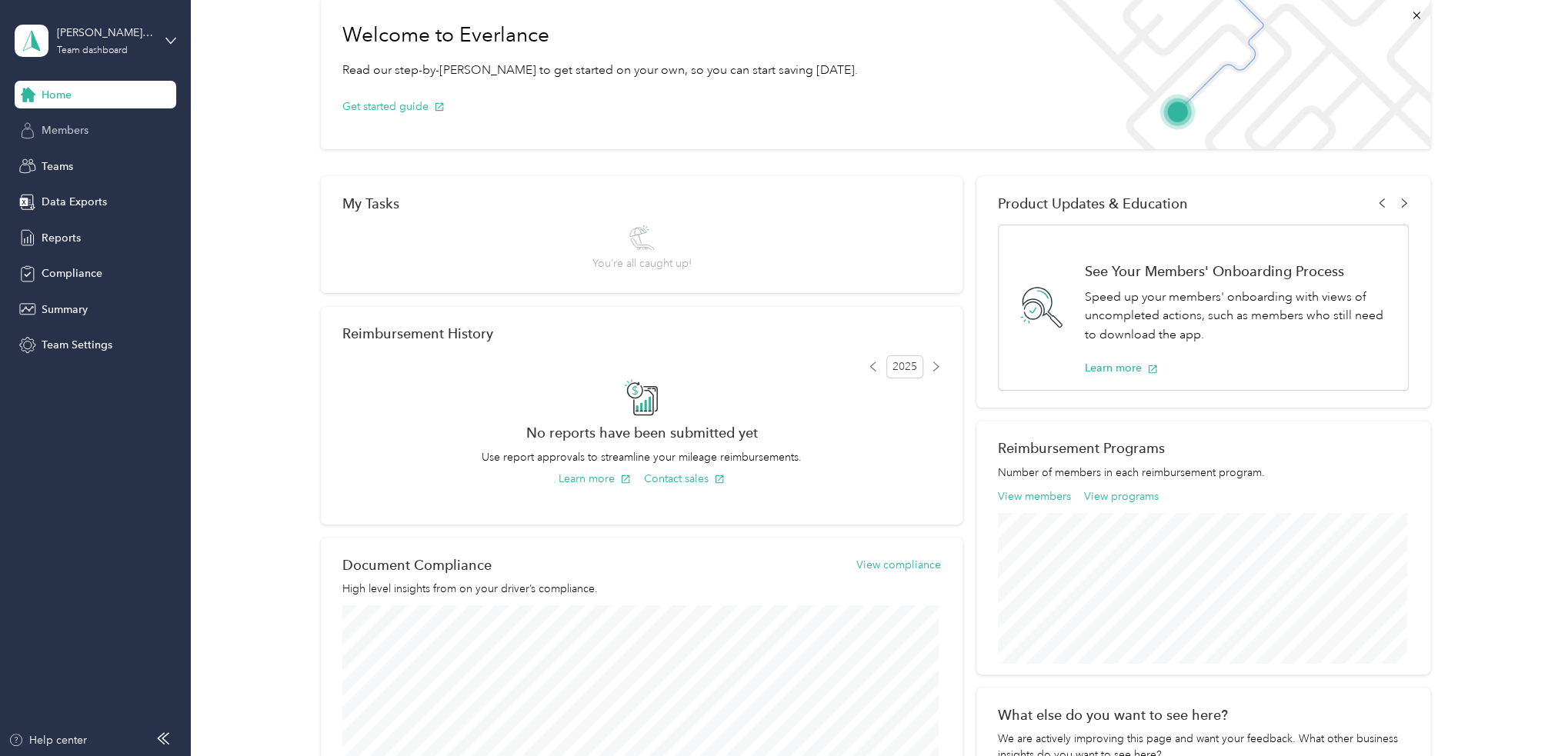
click at [66, 131] on span "Members" at bounding box center [64, 130] width 47 height 16
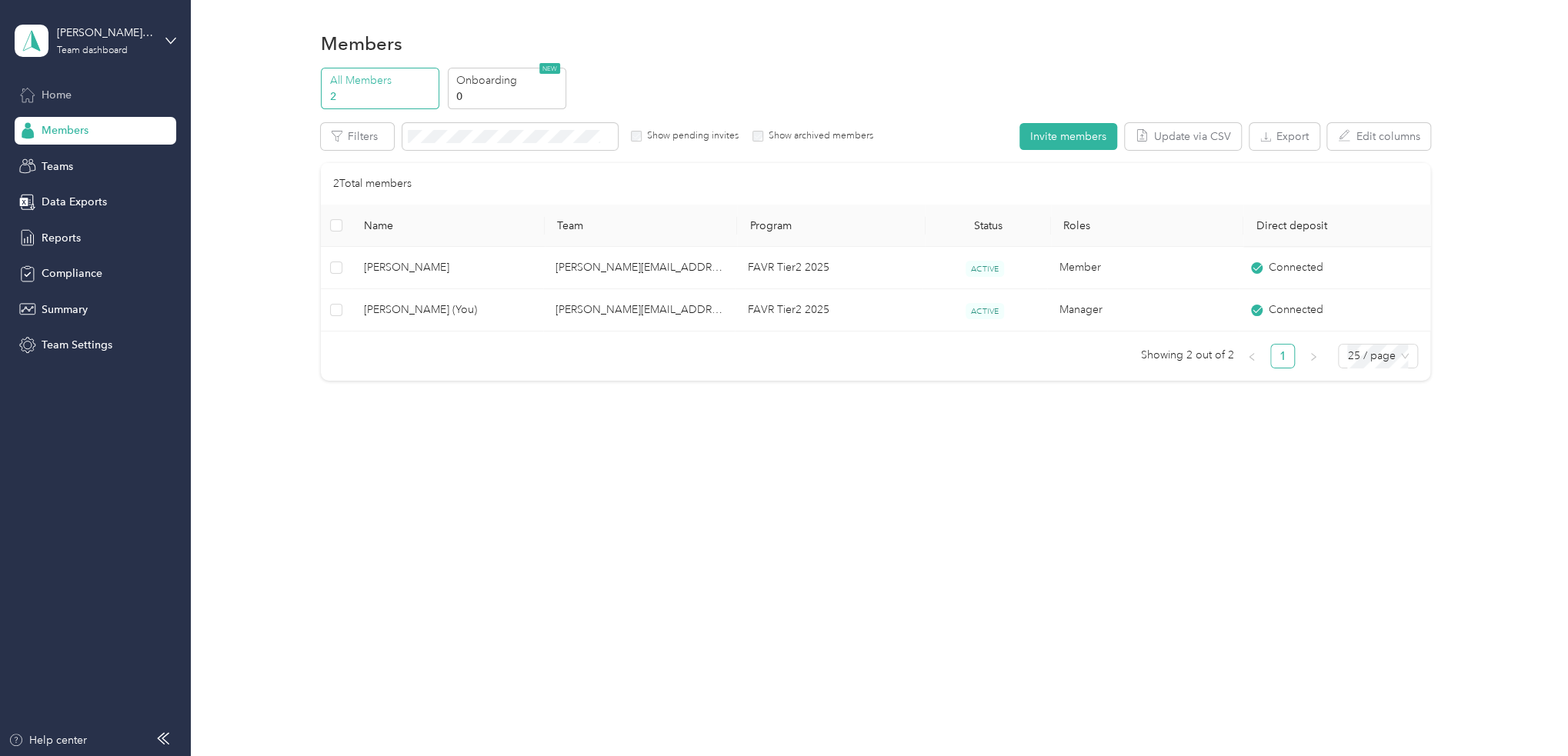
click at [46, 98] on span "Home" at bounding box center [56, 94] width 30 height 16
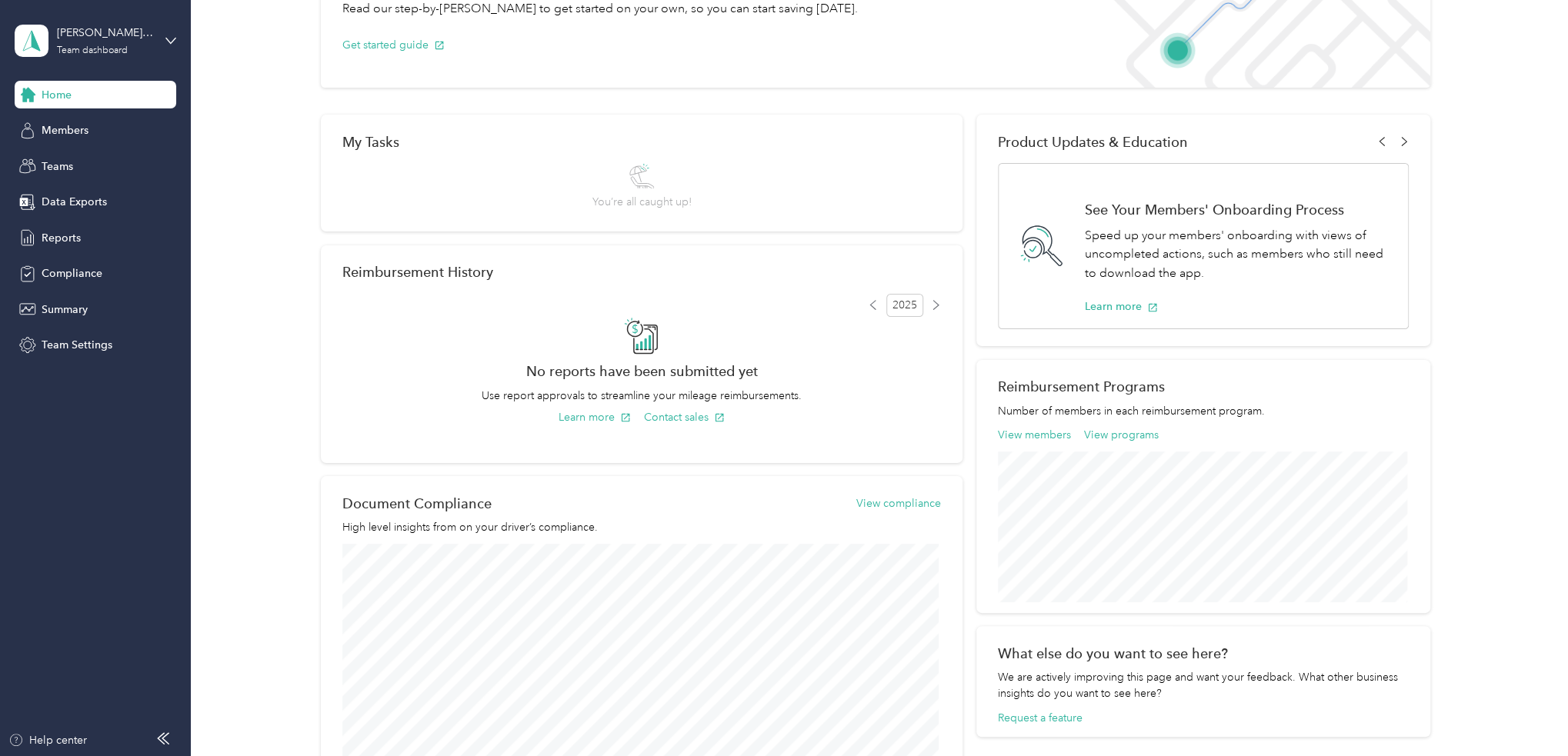
scroll to position [77, 0]
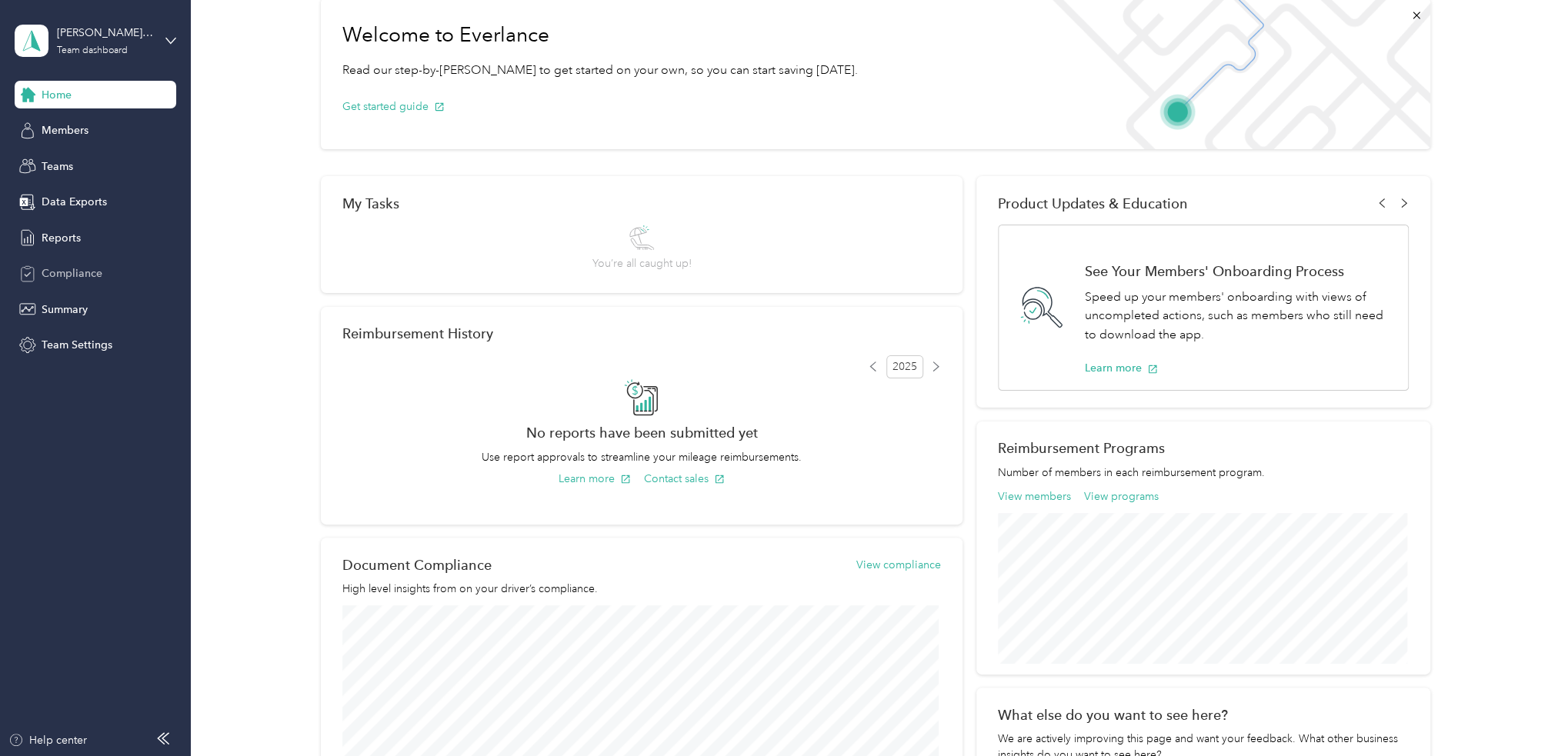
click at [67, 276] on span "Compliance" at bounding box center [71, 273] width 61 height 16
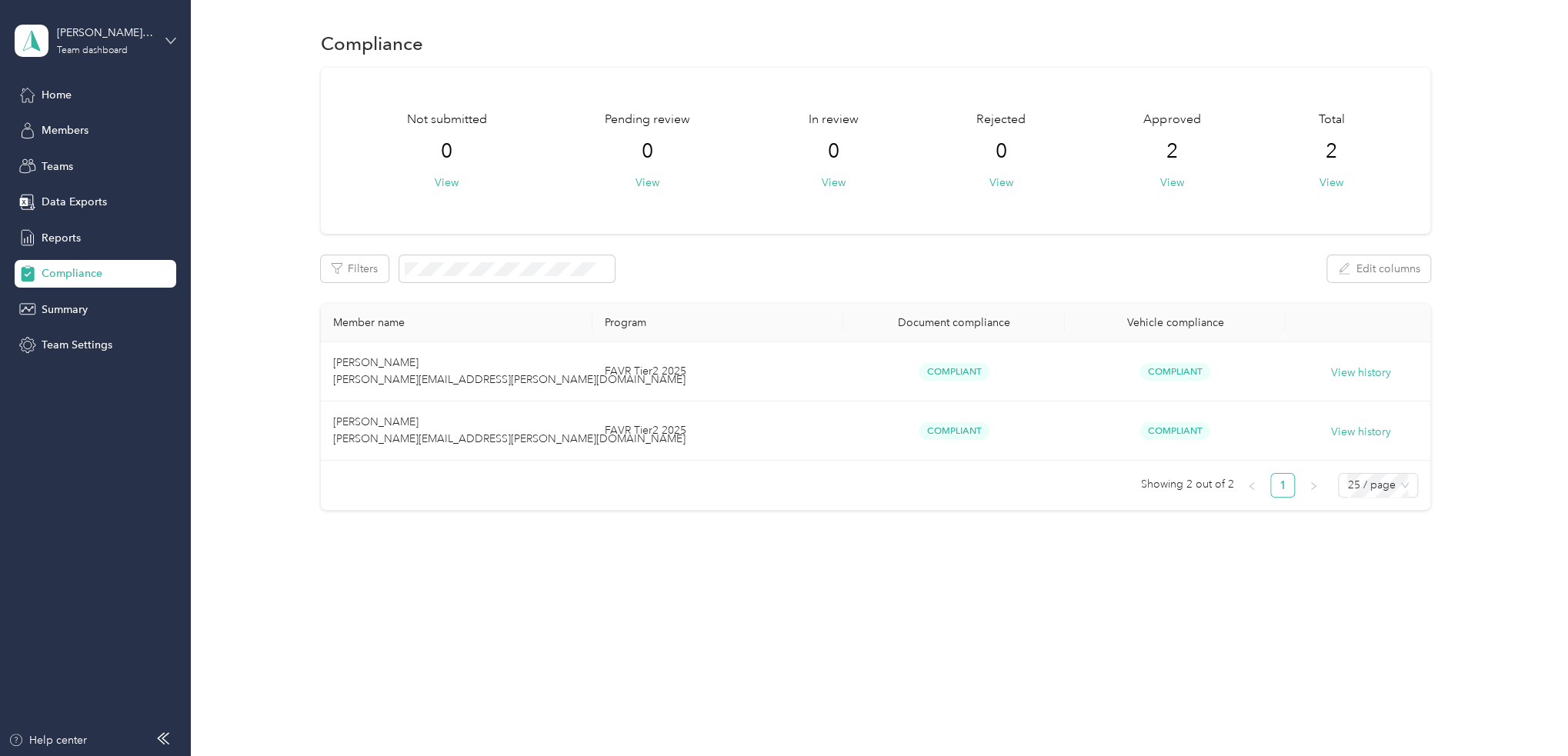
click at [170, 39] on icon at bounding box center [171, 40] width 11 height 11
click at [99, 167] on div "Team dashboard Personal dashboard Log out" at bounding box center [263, 158] width 476 height 97
click at [169, 33] on div "jason.berger@graybar.com Team dashboard" at bounding box center [95, 40] width 161 height 54
click at [64, 165] on div "Personal dashboard" at bounding box center [263, 152] width 476 height 27
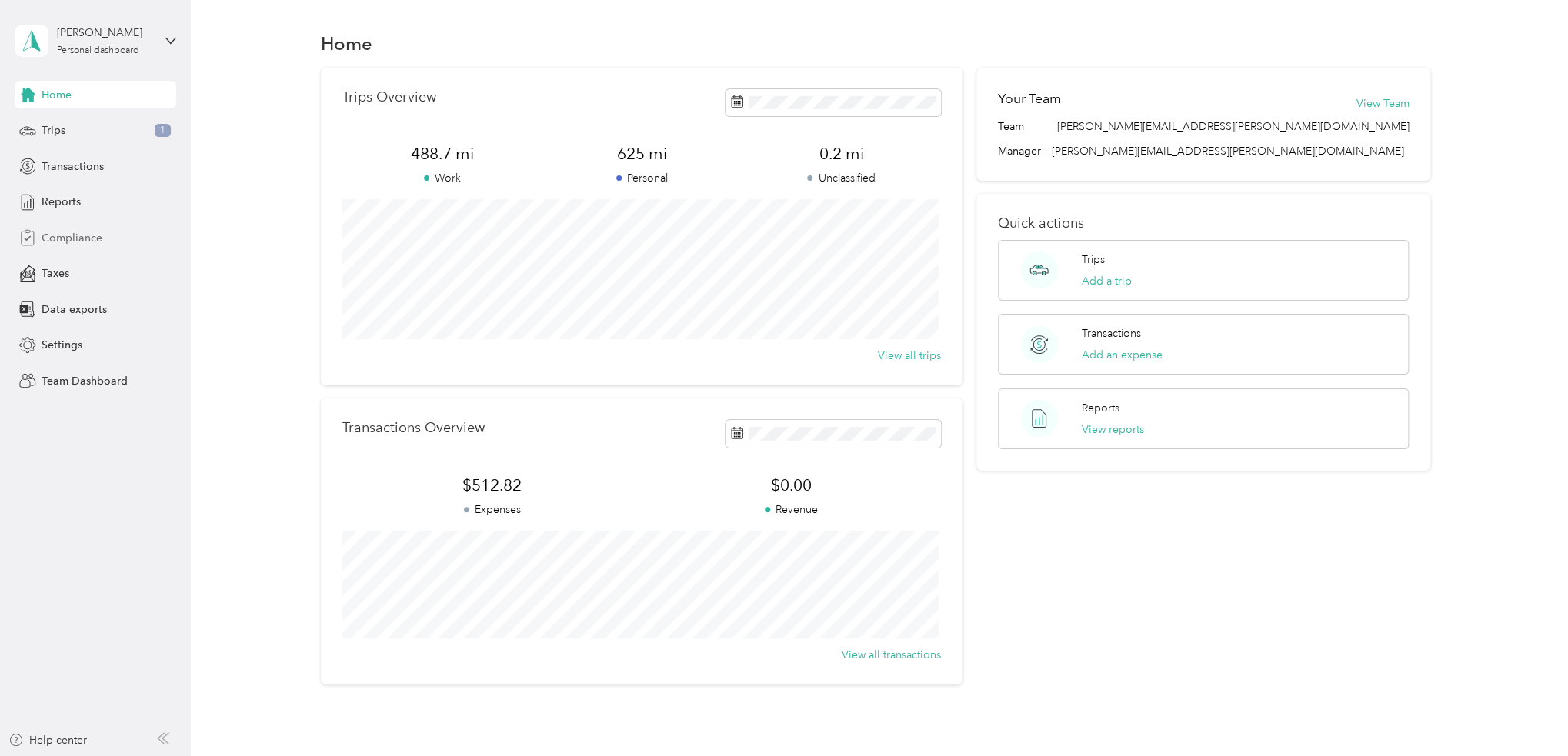
click at [69, 232] on span "Compliance" at bounding box center [71, 237] width 61 height 16
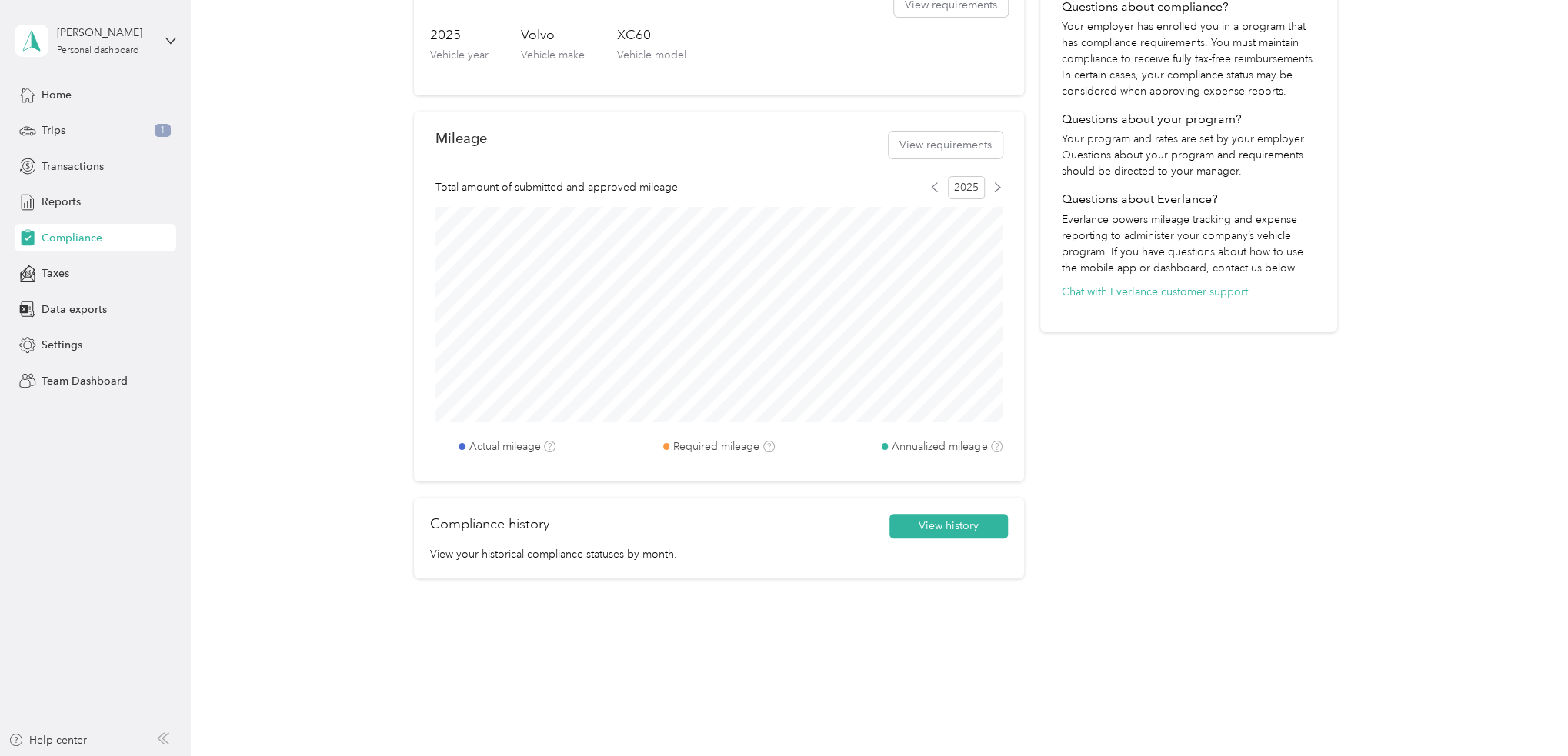
scroll to position [393, 0]
click at [921, 519] on button "View history" at bounding box center [948, 525] width 118 height 25
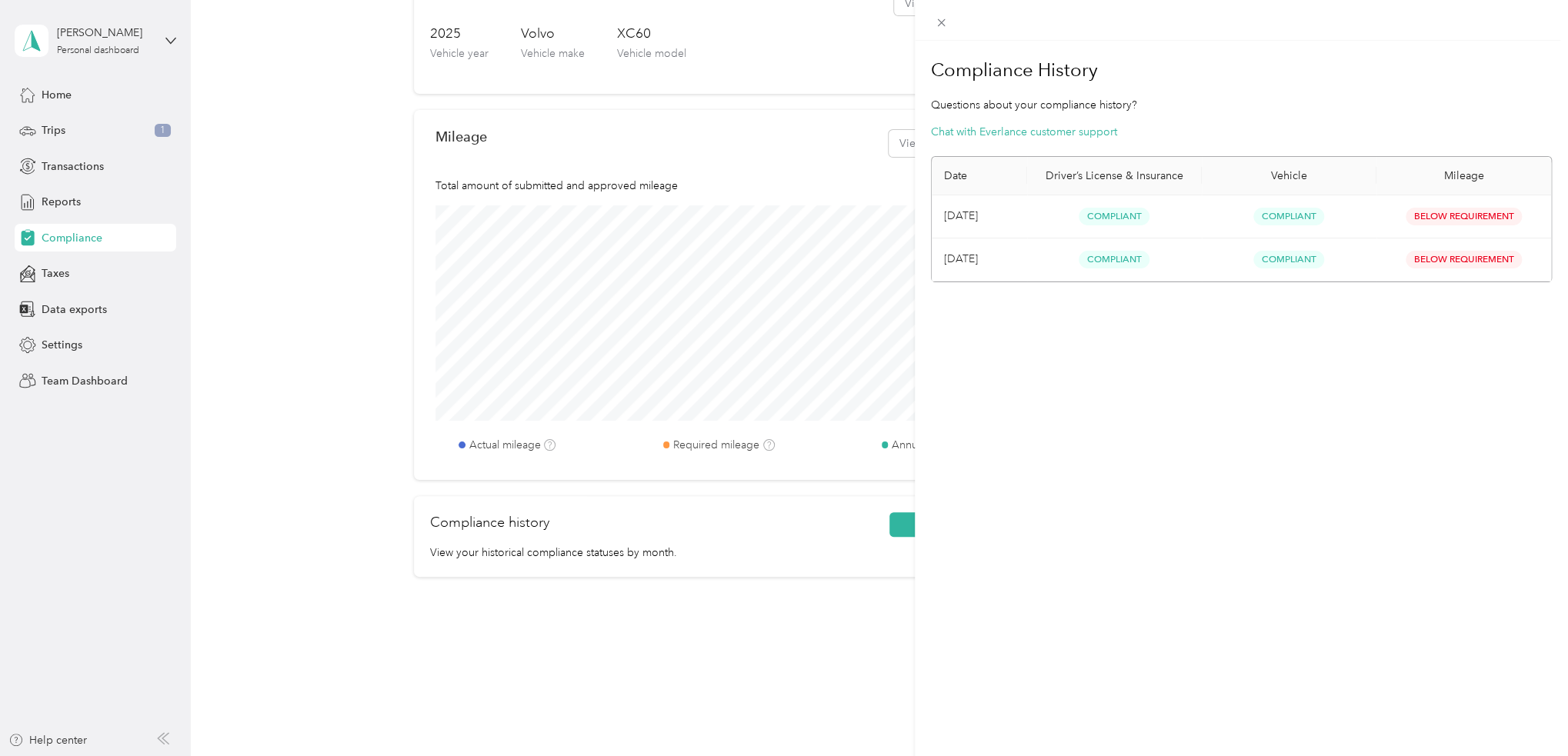
click at [1074, 513] on div "Compliance History Questions about your compliance history? Chat with Everlance…" at bounding box center [1241, 419] width 653 height 756
click at [1264, 454] on div "Compliance History Questions about your compliance history? Chat with Everlance…" at bounding box center [1241, 419] width 653 height 756
click at [889, 585] on div "Compliance History Questions about your compliance history? Chat with Everlance…" at bounding box center [784, 378] width 1568 height 756
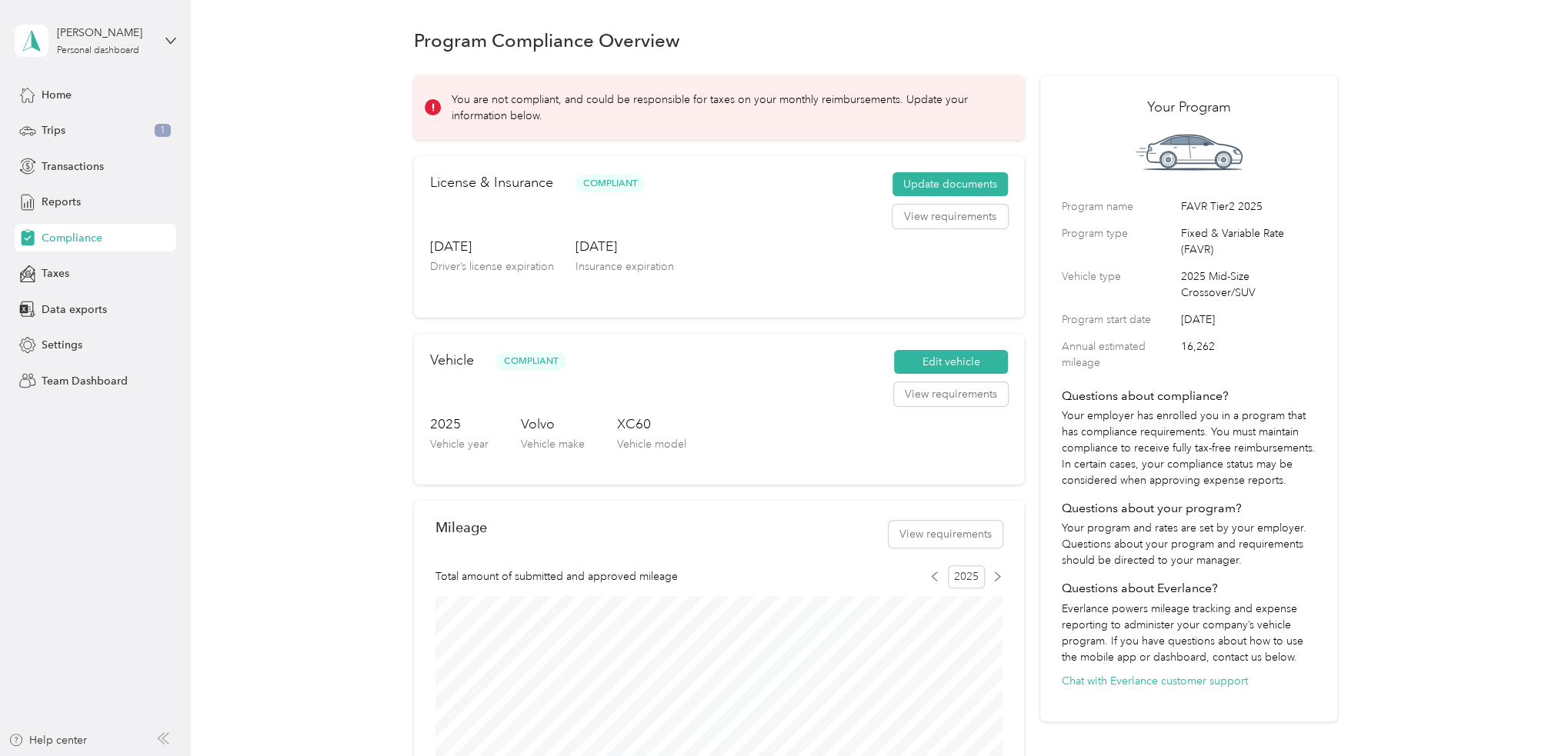
scroll to position [0, 0]
click at [54, 135] on span "Trips" at bounding box center [53, 130] width 24 height 16
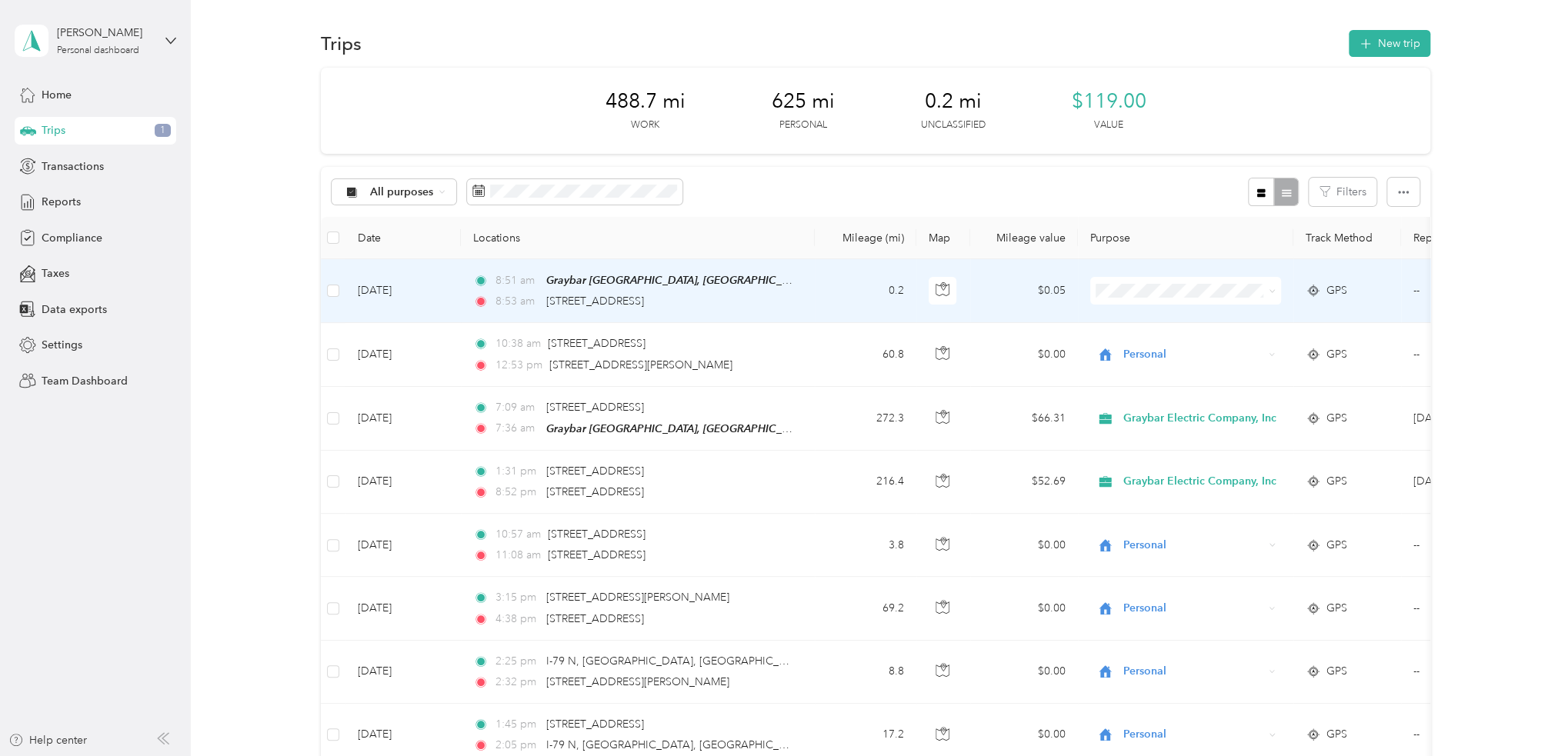
click at [1274, 291] on icon at bounding box center [1272, 291] width 7 height 7
click at [378, 189] on button "Classify" at bounding box center [361, 190] width 58 height 27
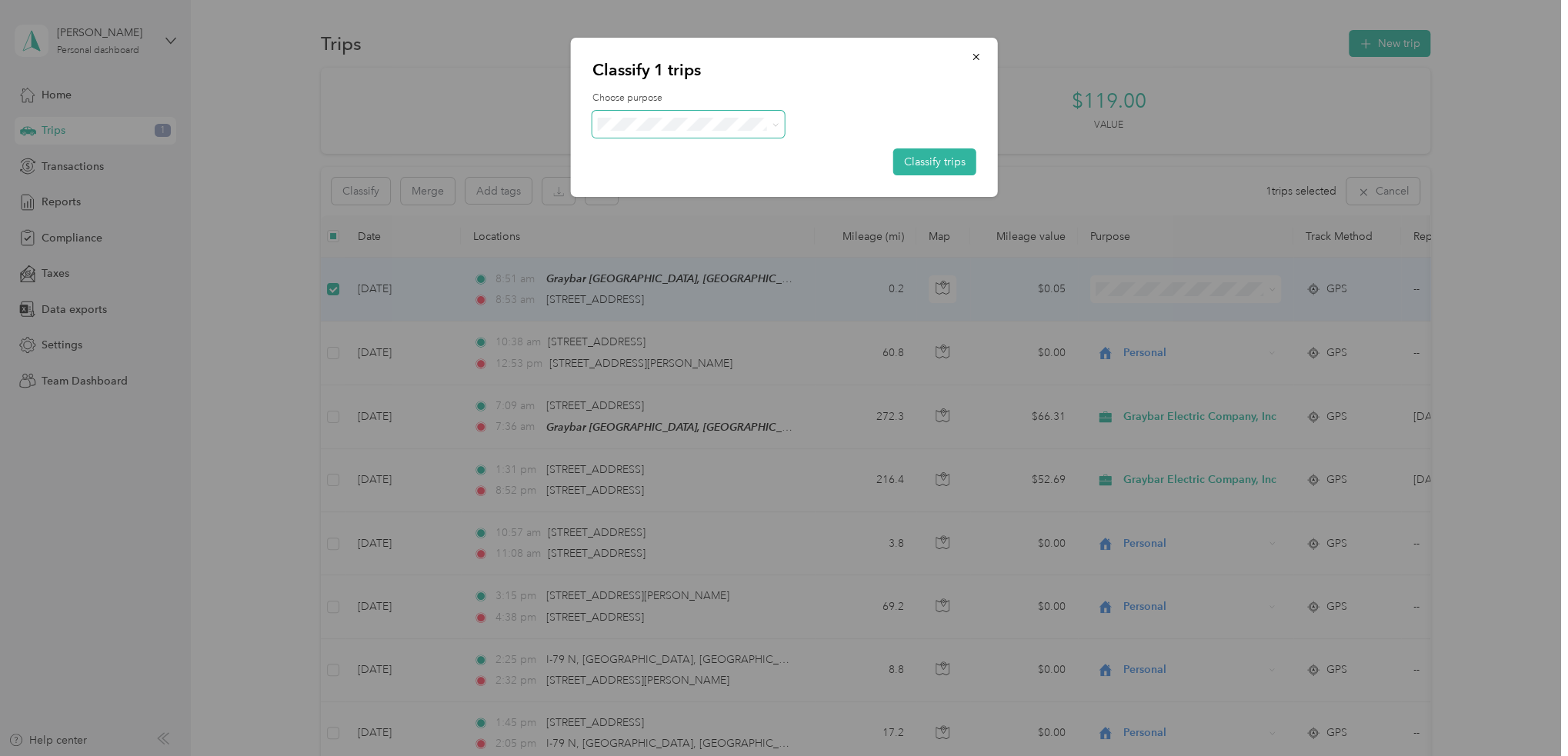
click at [775, 129] on span at bounding box center [775, 123] width 7 height 13
click at [774, 123] on icon at bounding box center [775, 125] width 7 height 7
click at [774, 123] on icon at bounding box center [774, 125] width 4 height 3
click at [977, 57] on icon "button" at bounding box center [976, 57] width 11 height 11
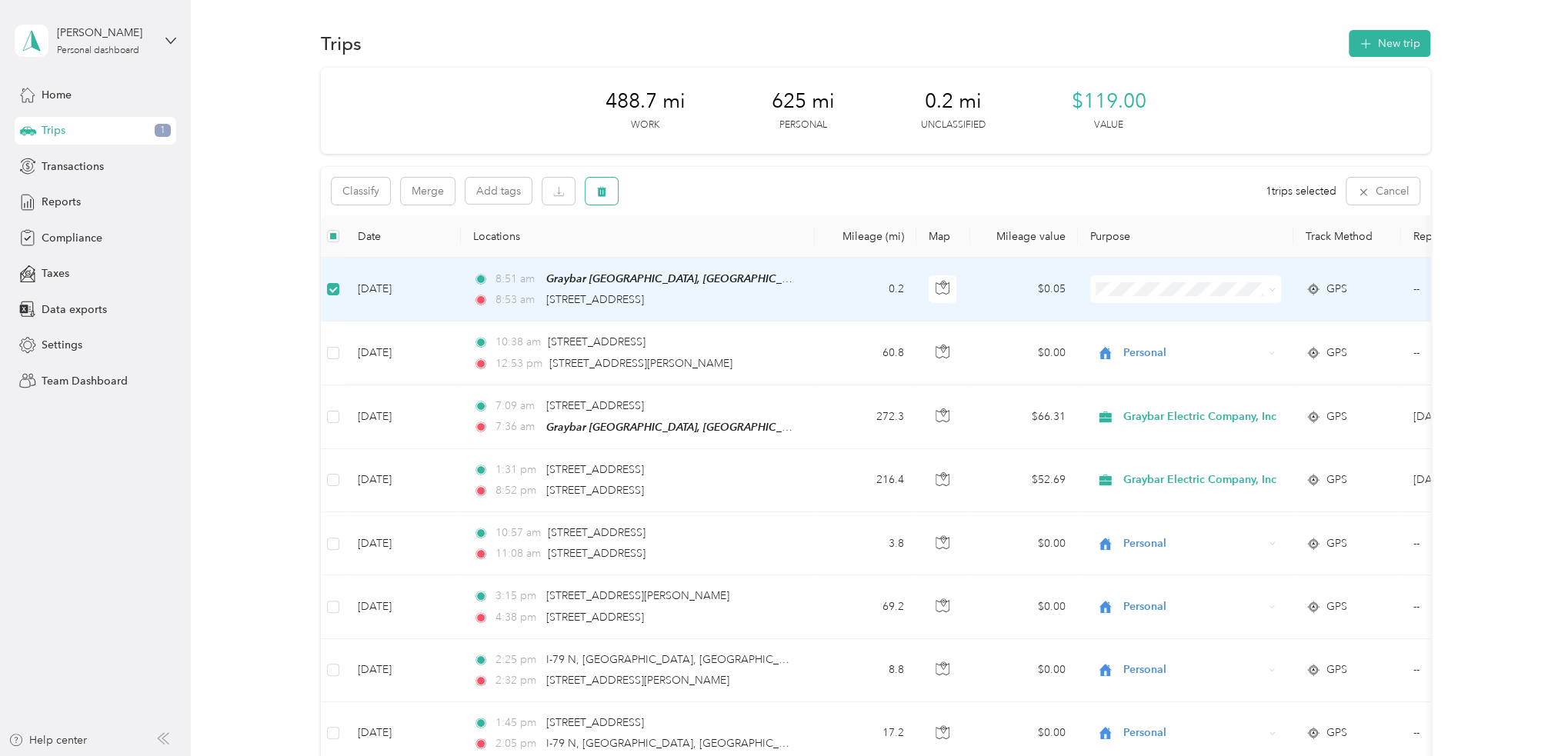
click at [602, 194] on icon "button" at bounding box center [601, 192] width 9 height 10
click at [712, 251] on button "Yes" at bounding box center [715, 255] width 30 height 25
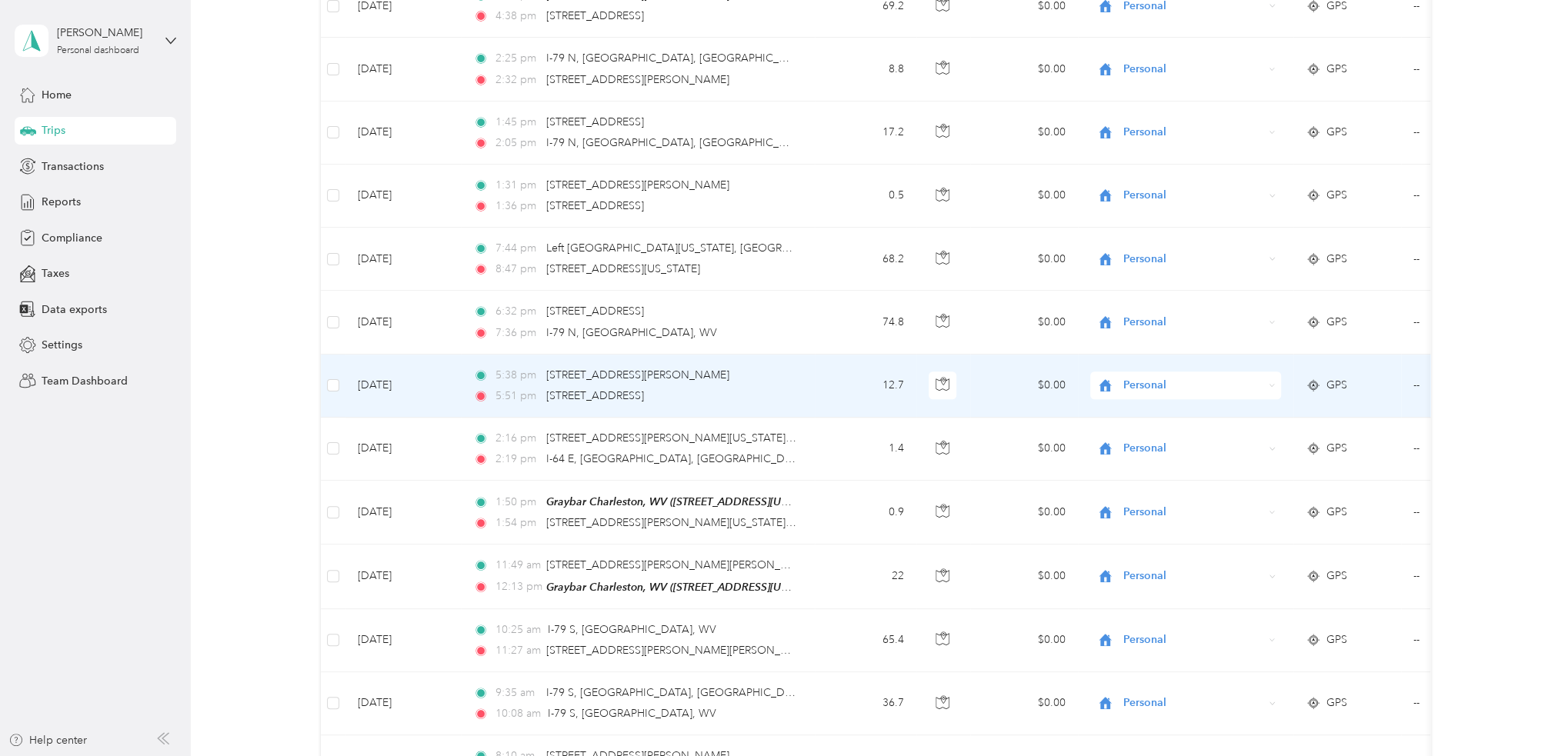
drag, startPoint x: 826, startPoint y: 355, endPoint x: 828, endPoint y: 308, distance: 47.0
